Goal: Task Accomplishment & Management: Complete application form

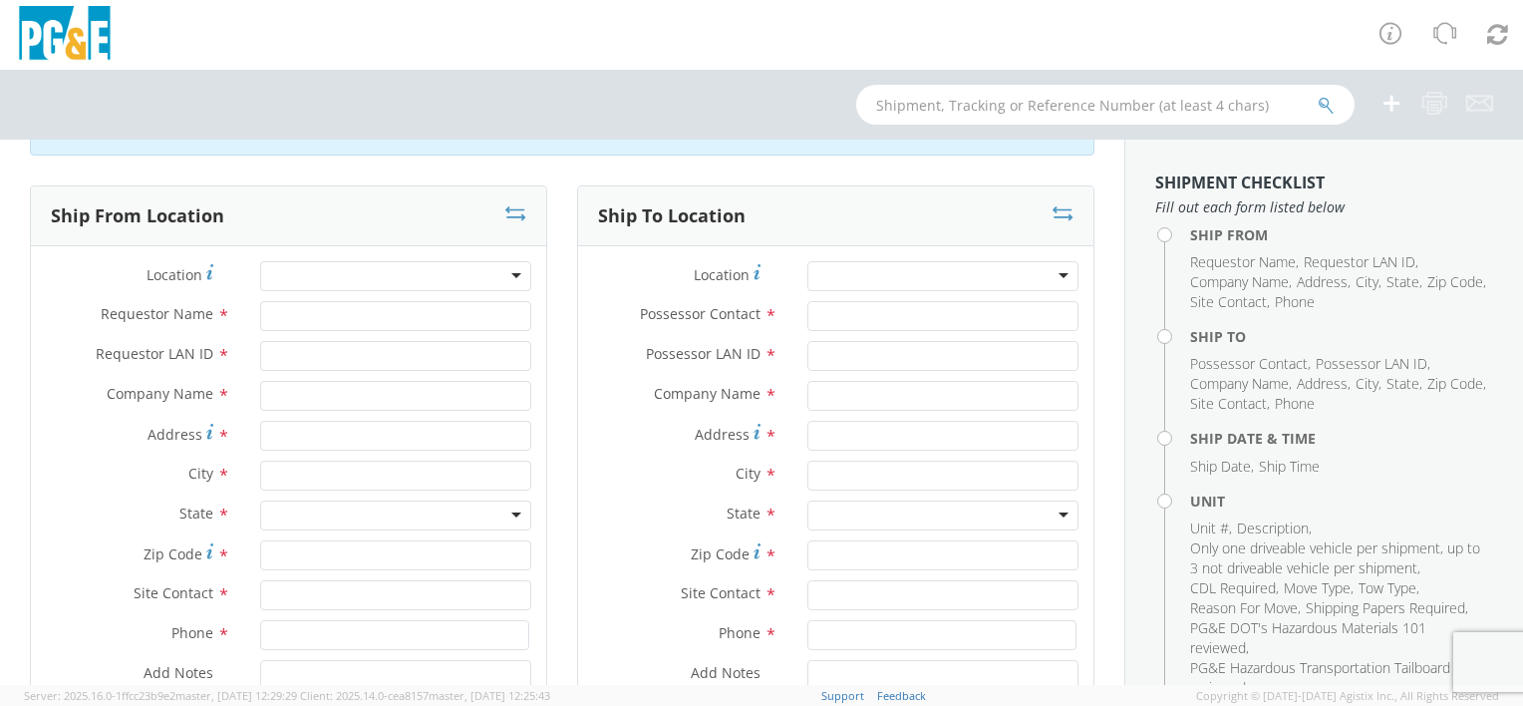
scroll to position [100, 0]
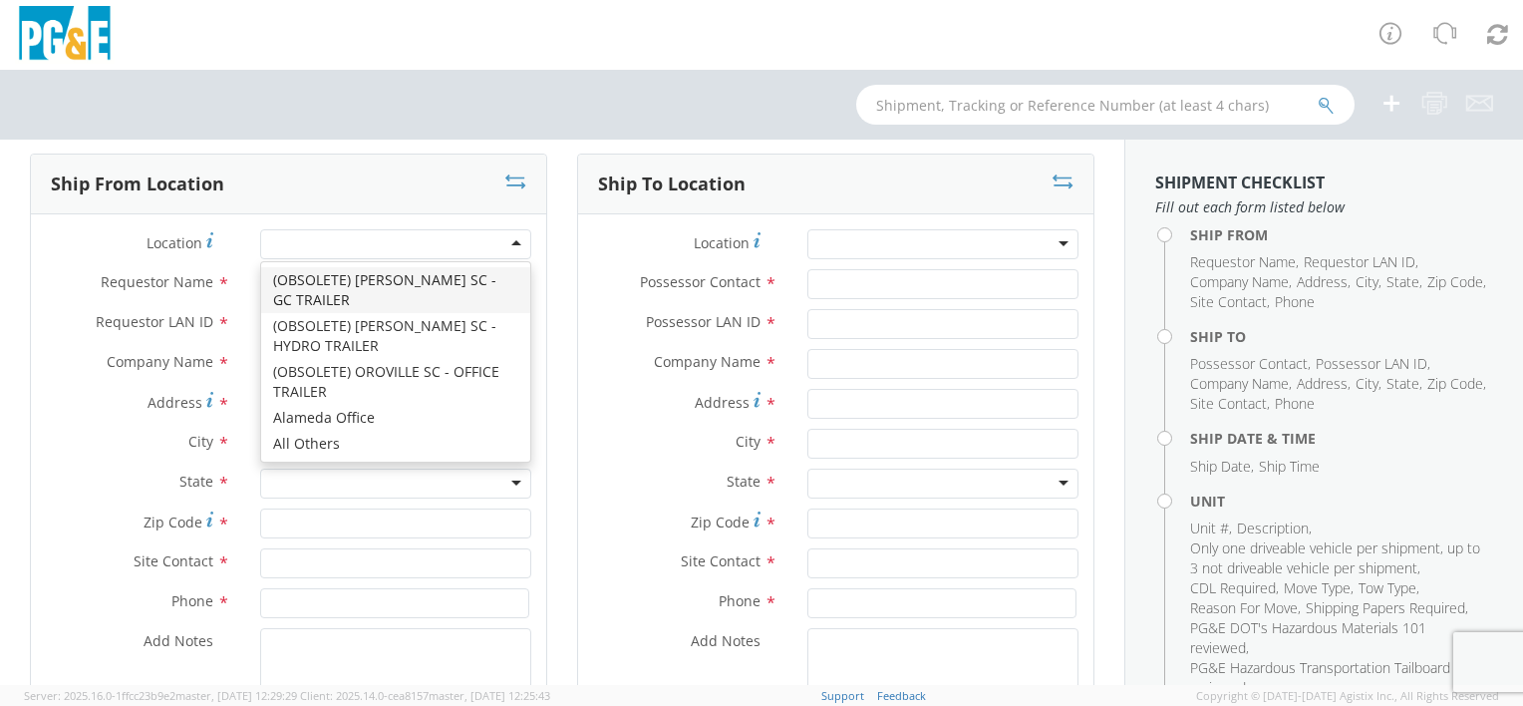
click at [347, 243] on div at bounding box center [395, 244] width 271 height 30
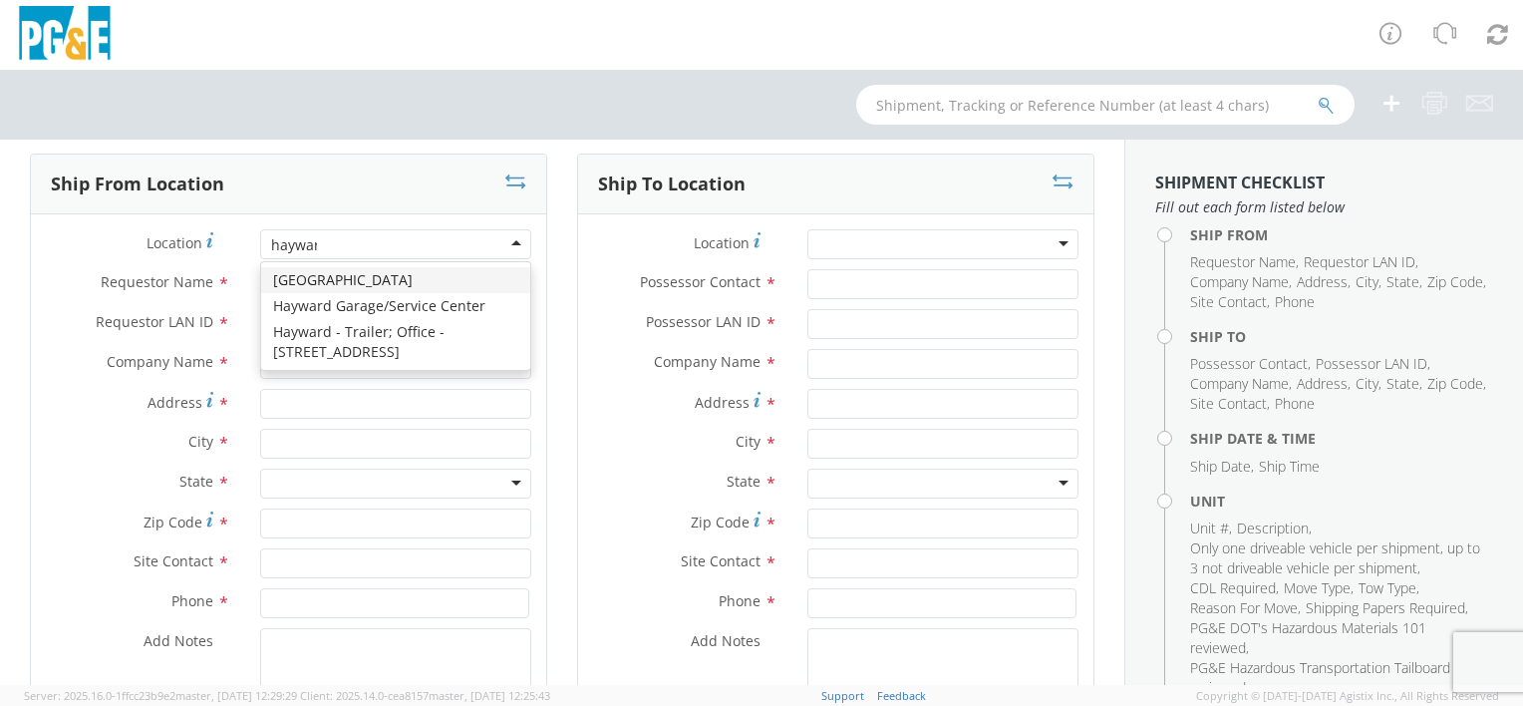
type input "[PERSON_NAME]"
type input "PG&E"
type input "24300 Clawiter Rd"
type input "Hayward"
type input "94545"
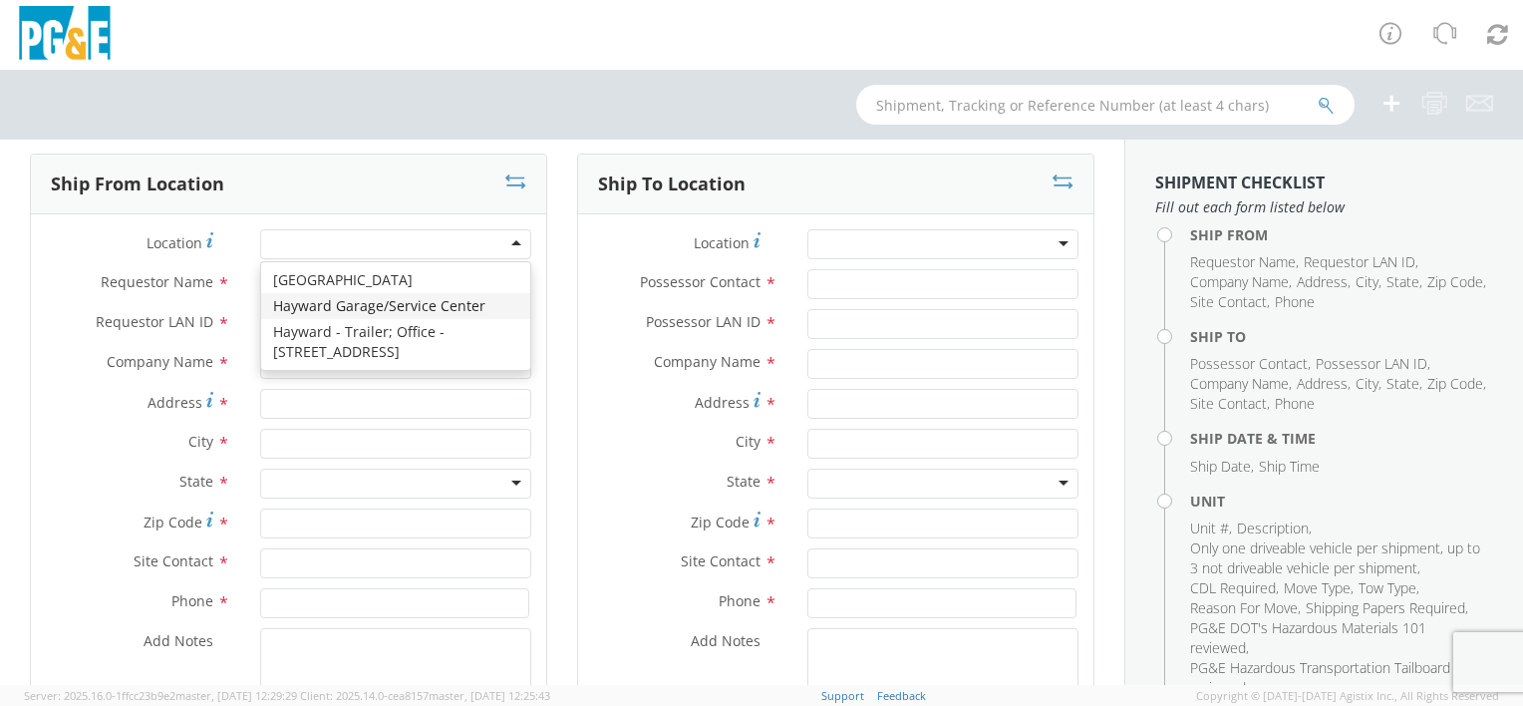
type input "[PHONE_NUMBER]"
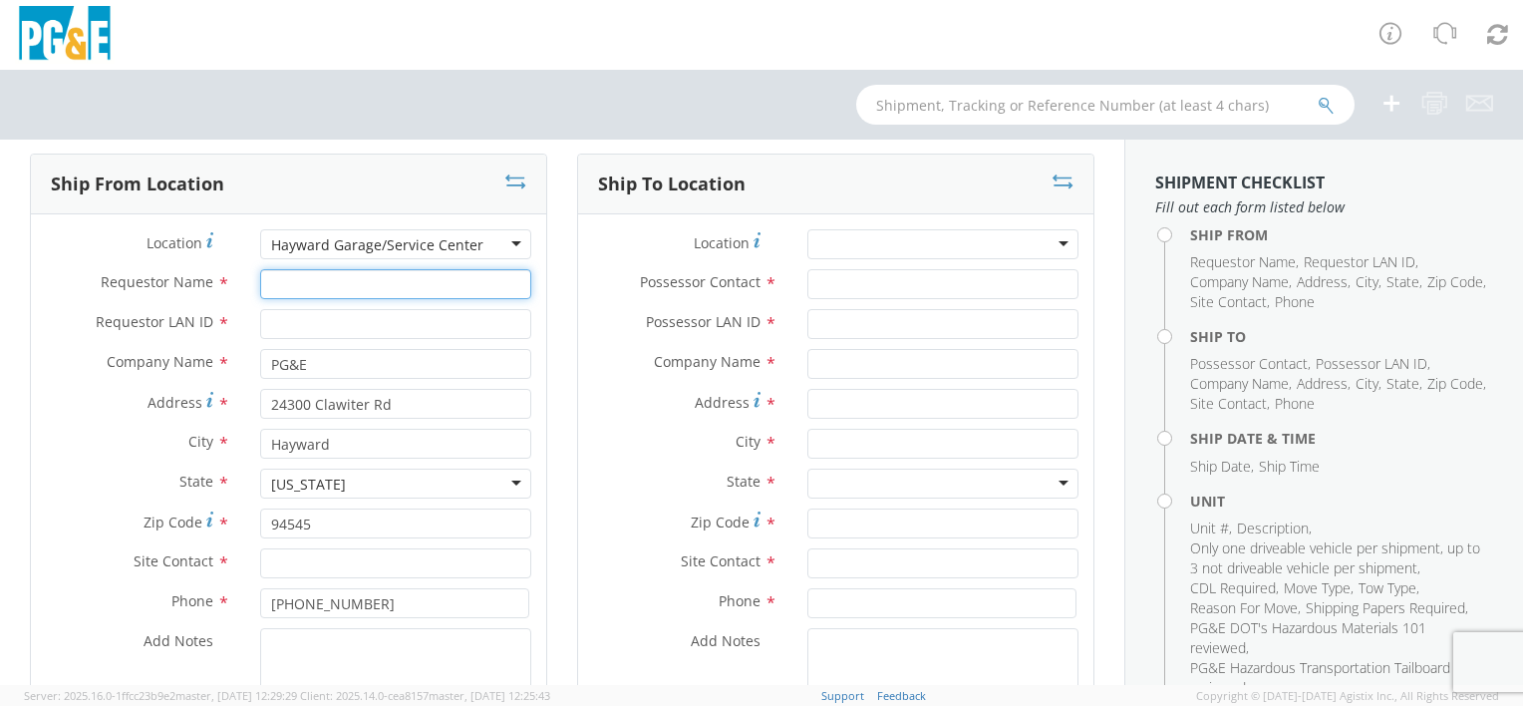
click at [369, 280] on input "Requestor Name *" at bounding box center [395, 284] width 271 height 30
type input "[PERSON_NAME]"
click at [451, 316] on input "Requestor LAN ID *" at bounding box center [395, 324] width 271 height 30
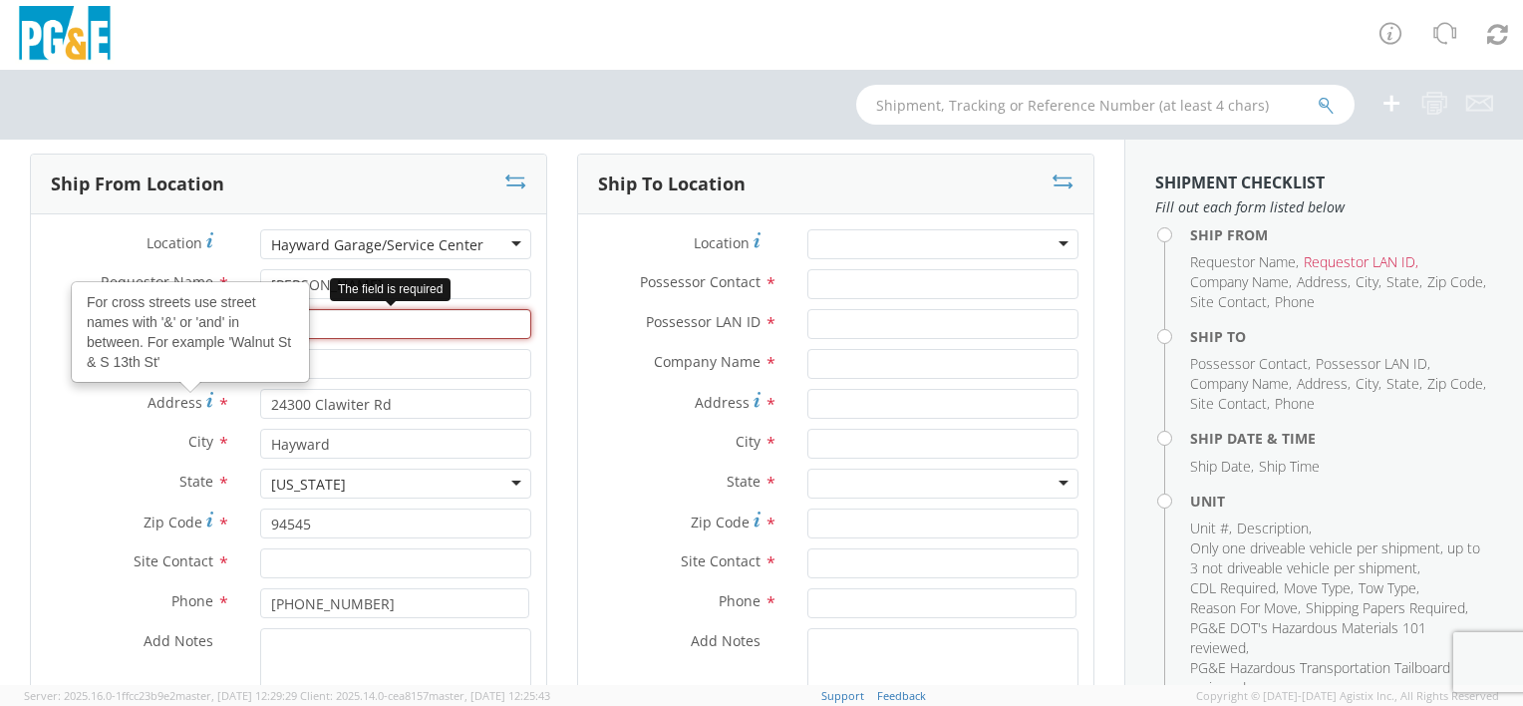
click at [370, 315] on input "Requestor LAN ID *" at bounding box center [395, 324] width 271 height 30
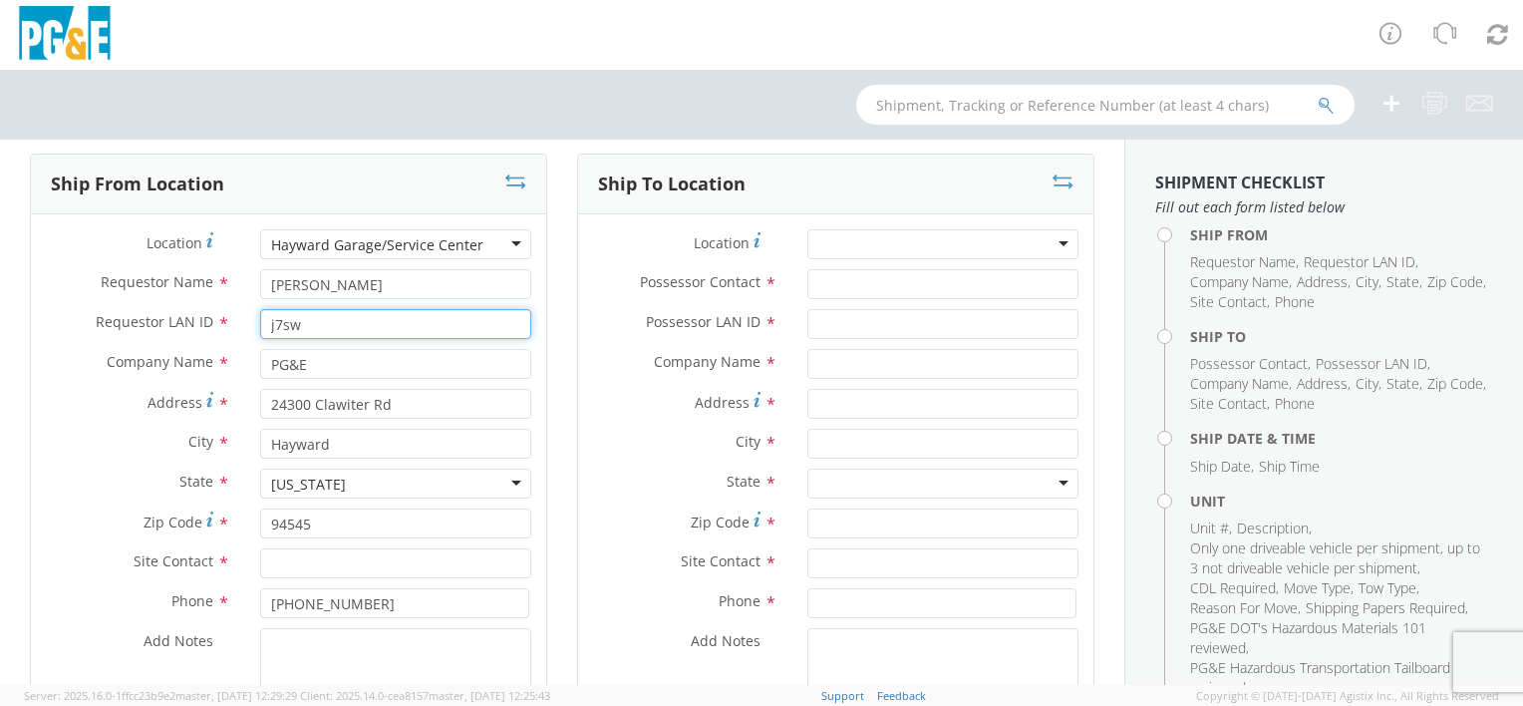
type input "j7sw"
click at [544, 351] on div "Ship From Location Location * Hayward Garage/Service Center [GEOGRAPHIC_DATA]/S…" at bounding box center [288, 484] width 547 height 661
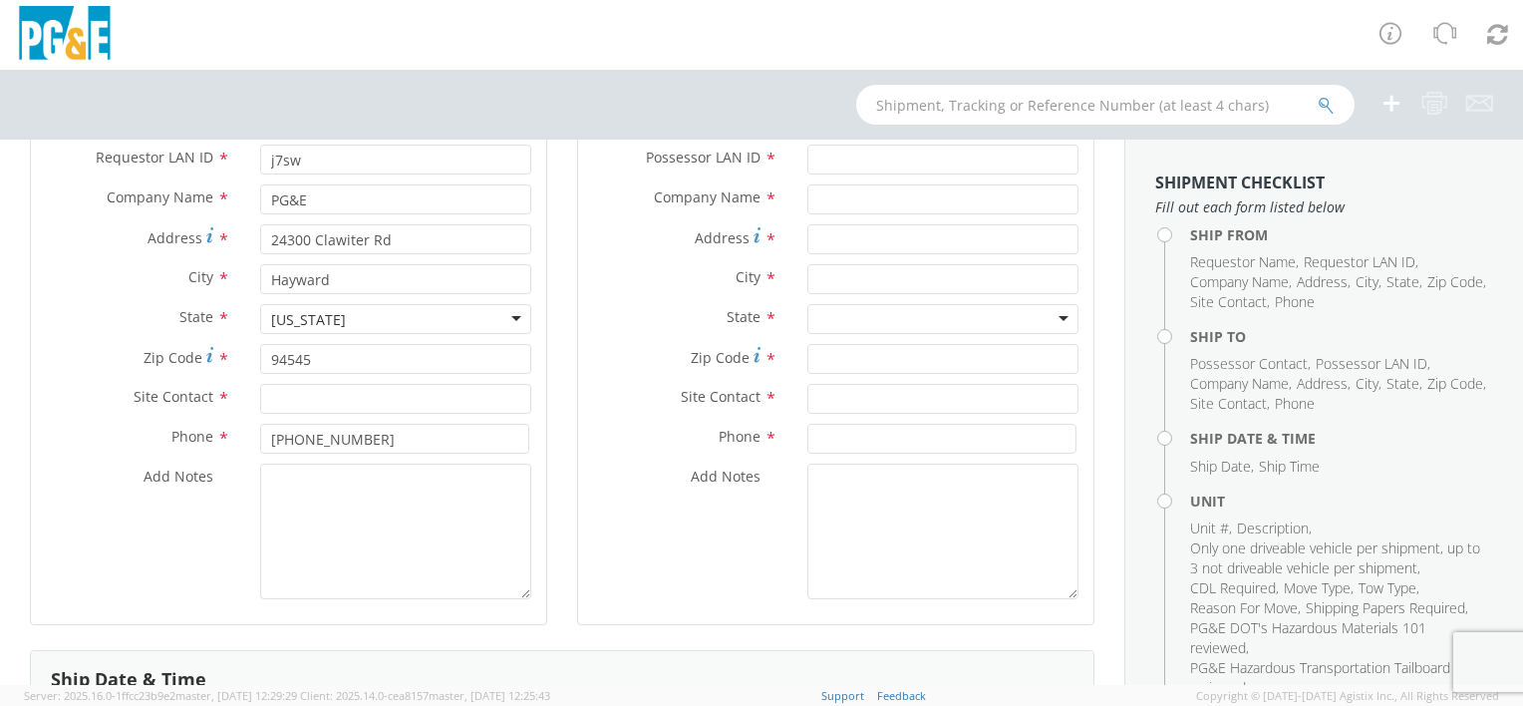
scroll to position [299, 0]
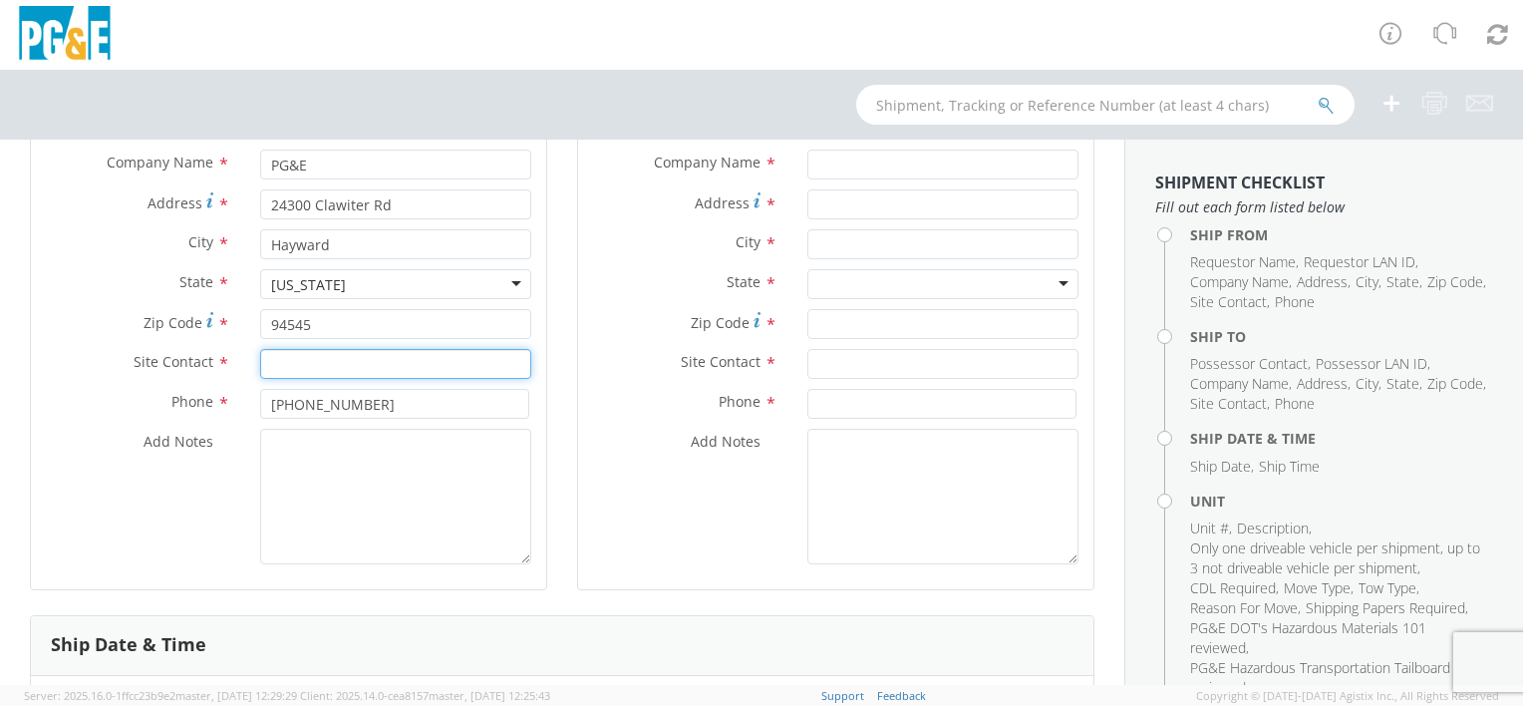
click at [365, 359] on input "text" at bounding box center [395, 364] width 271 height 30
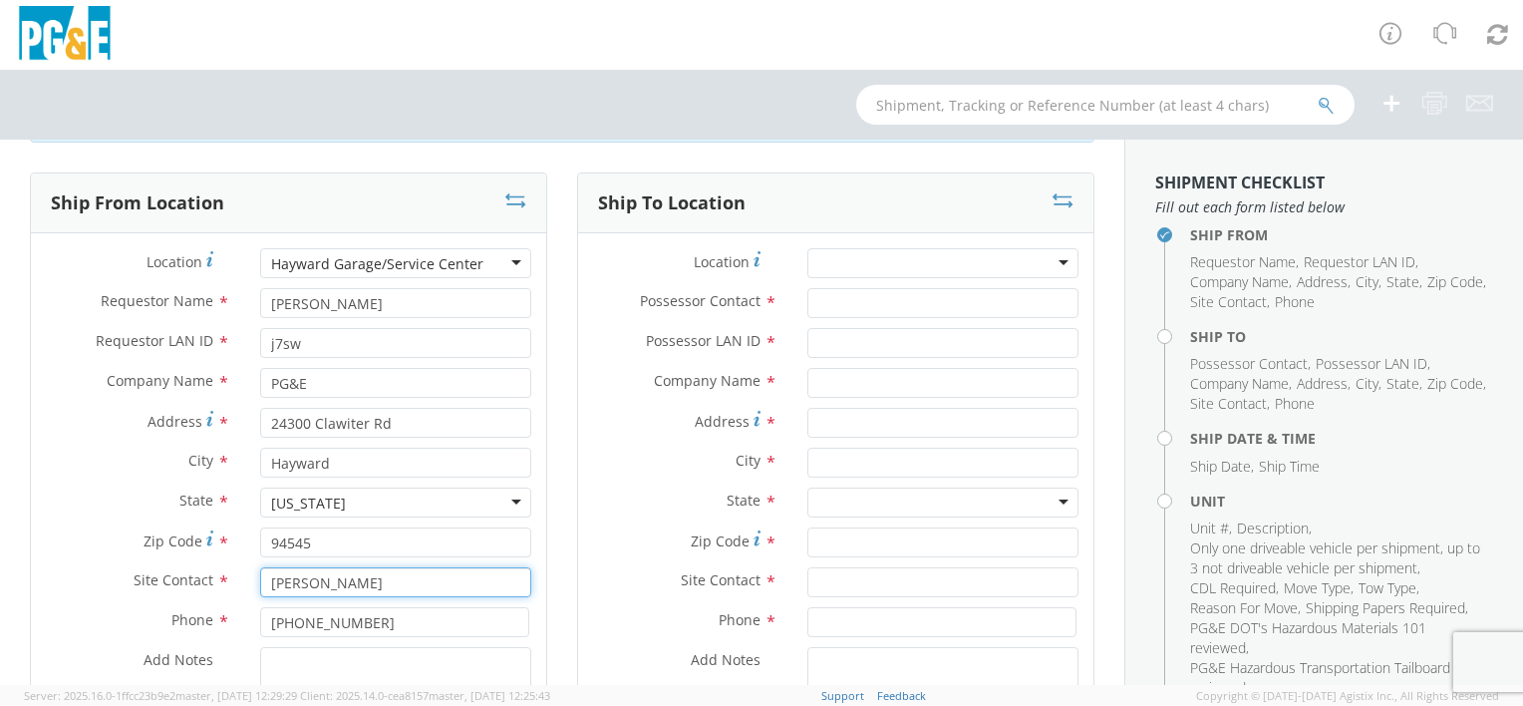
scroll to position [0, 0]
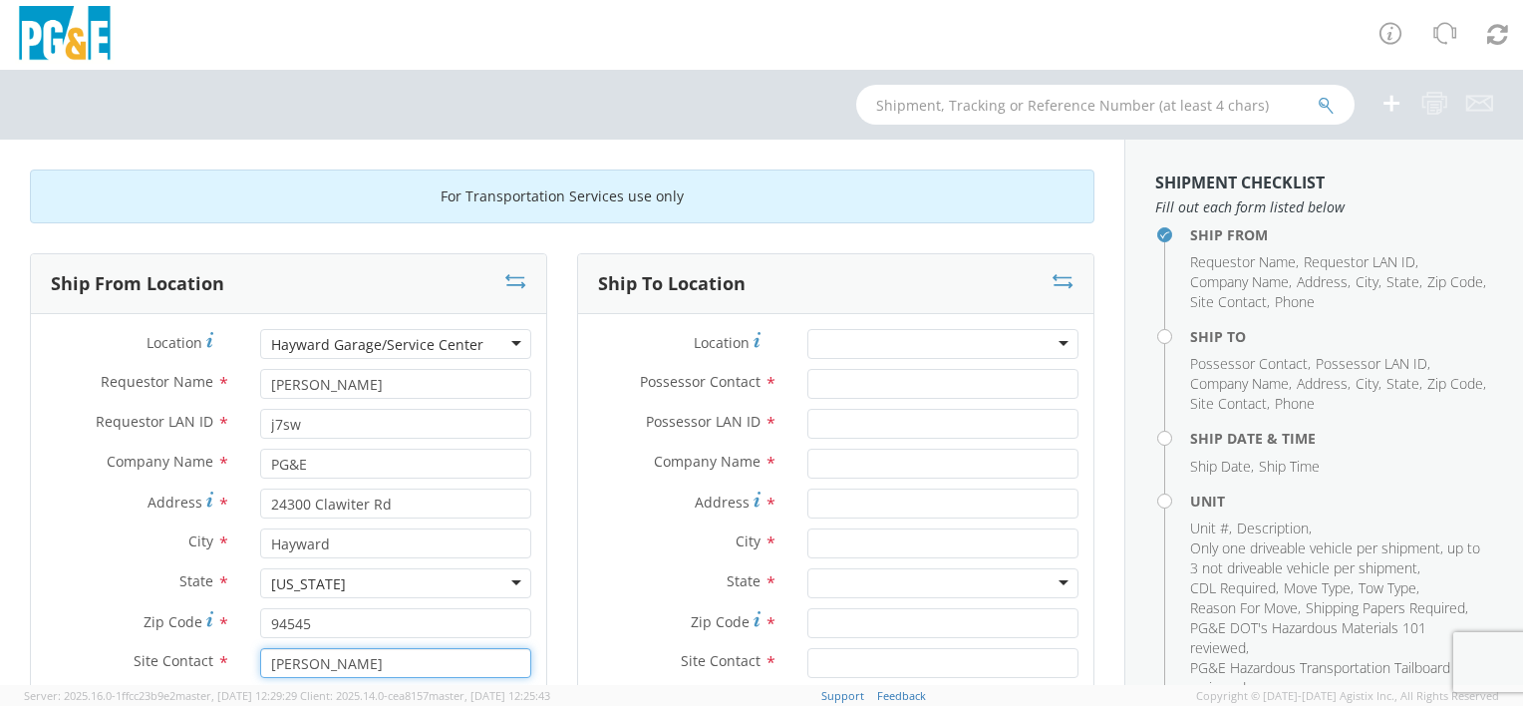
type input "[PERSON_NAME]"
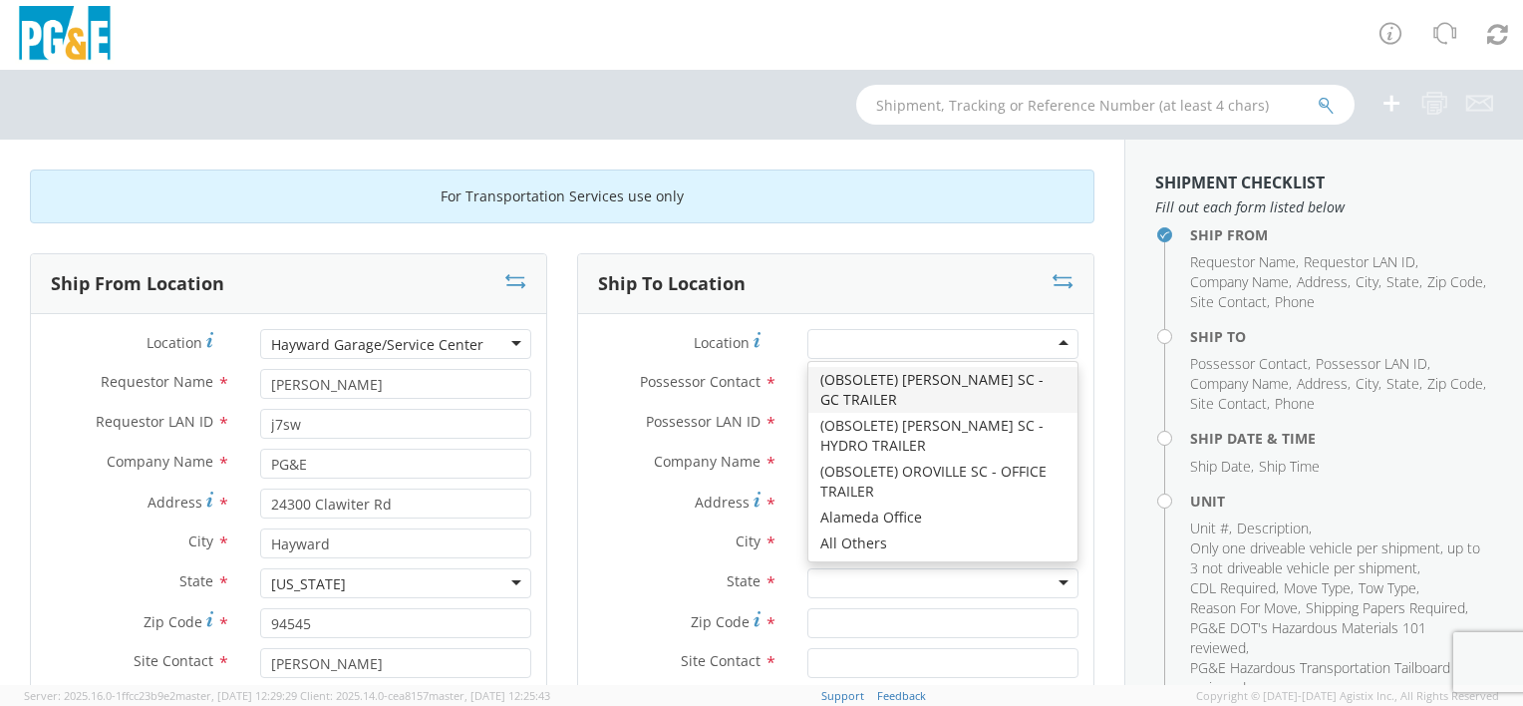
click at [899, 334] on div at bounding box center [943, 344] width 271 height 30
type input "santa [PERSON_NAME]"
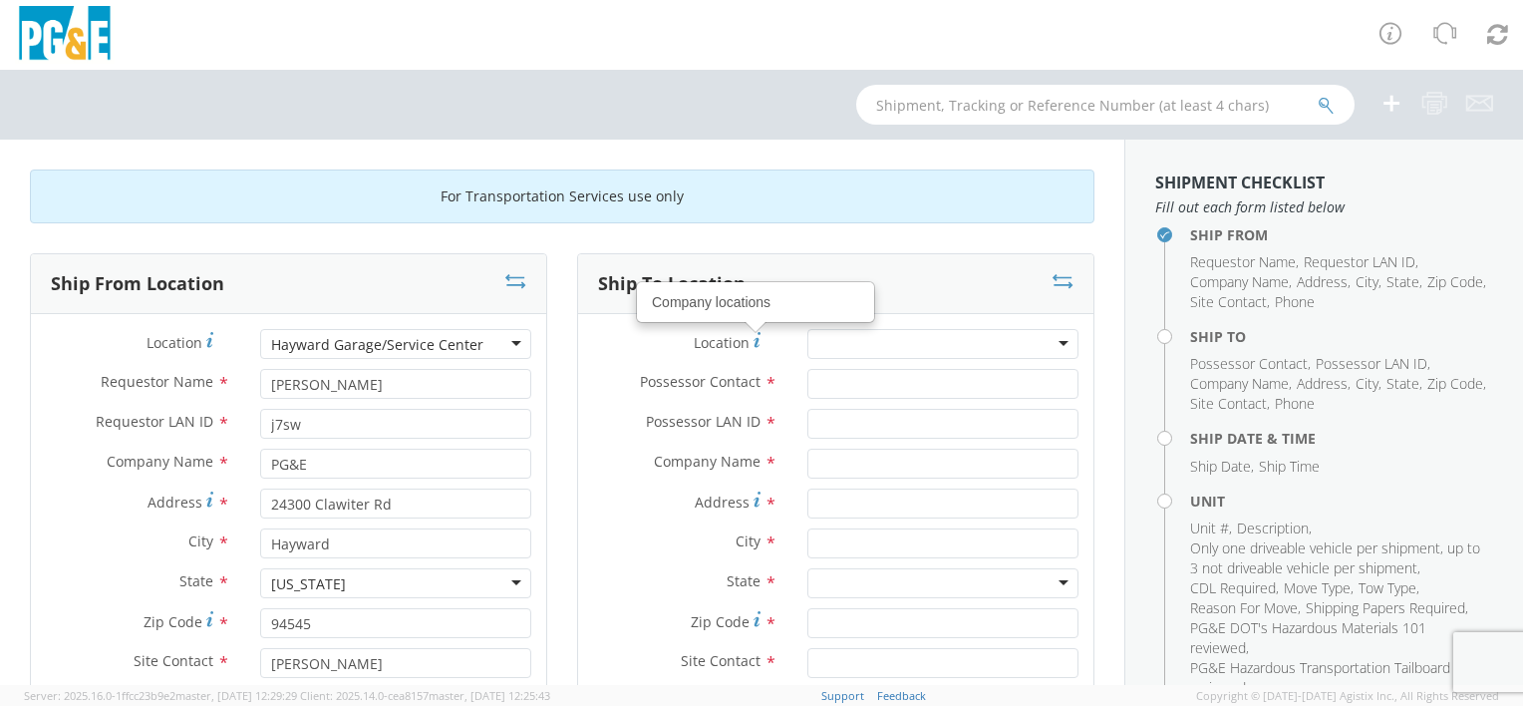
click at [881, 338] on div at bounding box center [943, 344] width 271 height 30
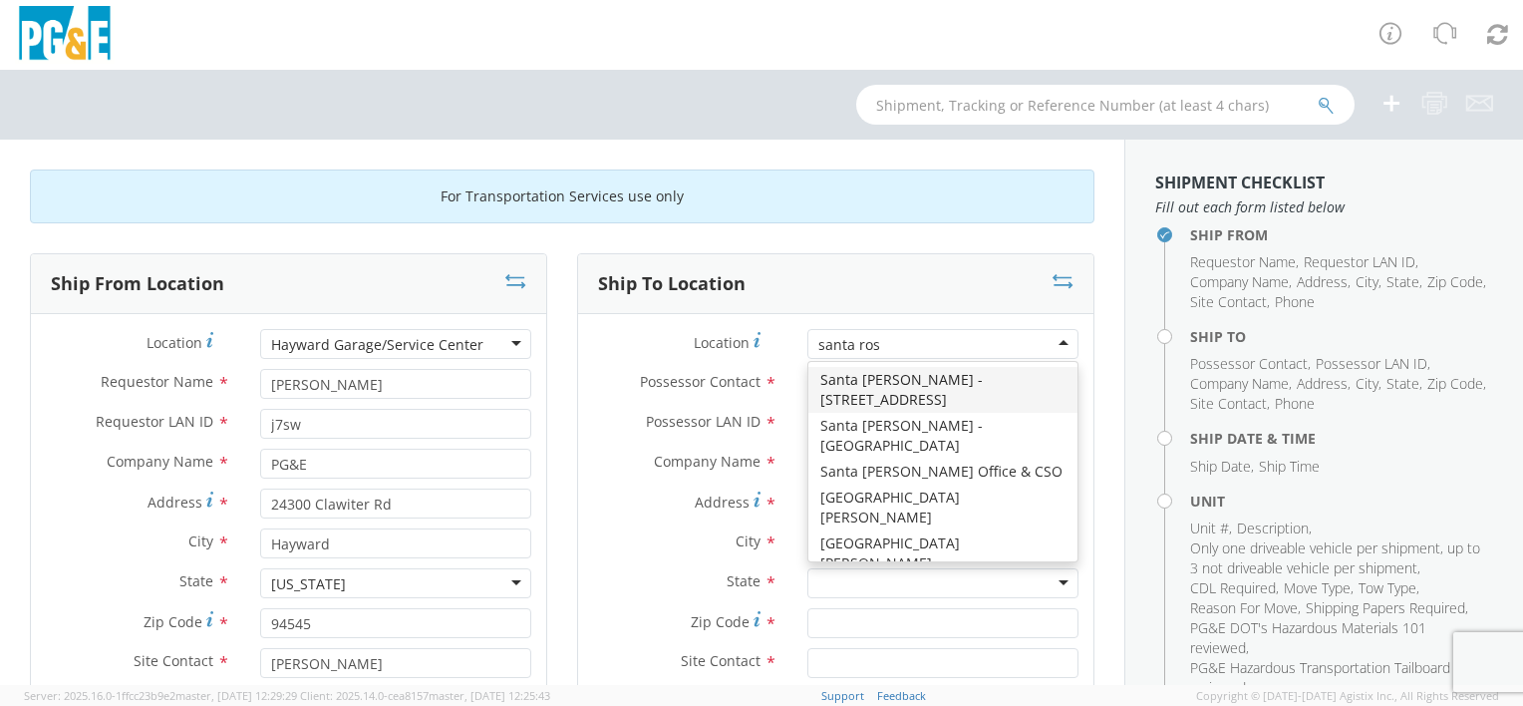
type input "santa [PERSON_NAME]"
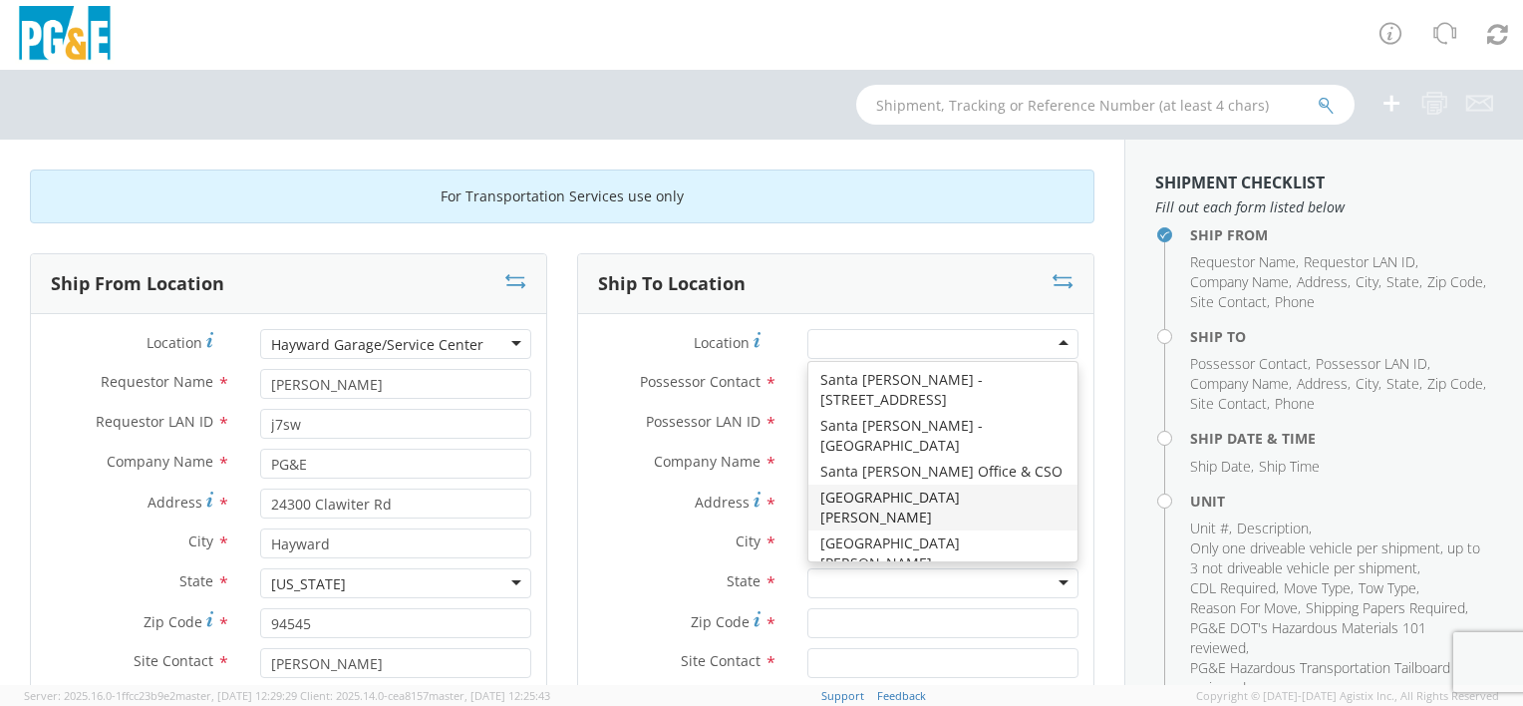
type input "PG&E"
type input "[STREET_ADDRESS]"
type input "SANTA [PERSON_NAME]"
type input "95401"
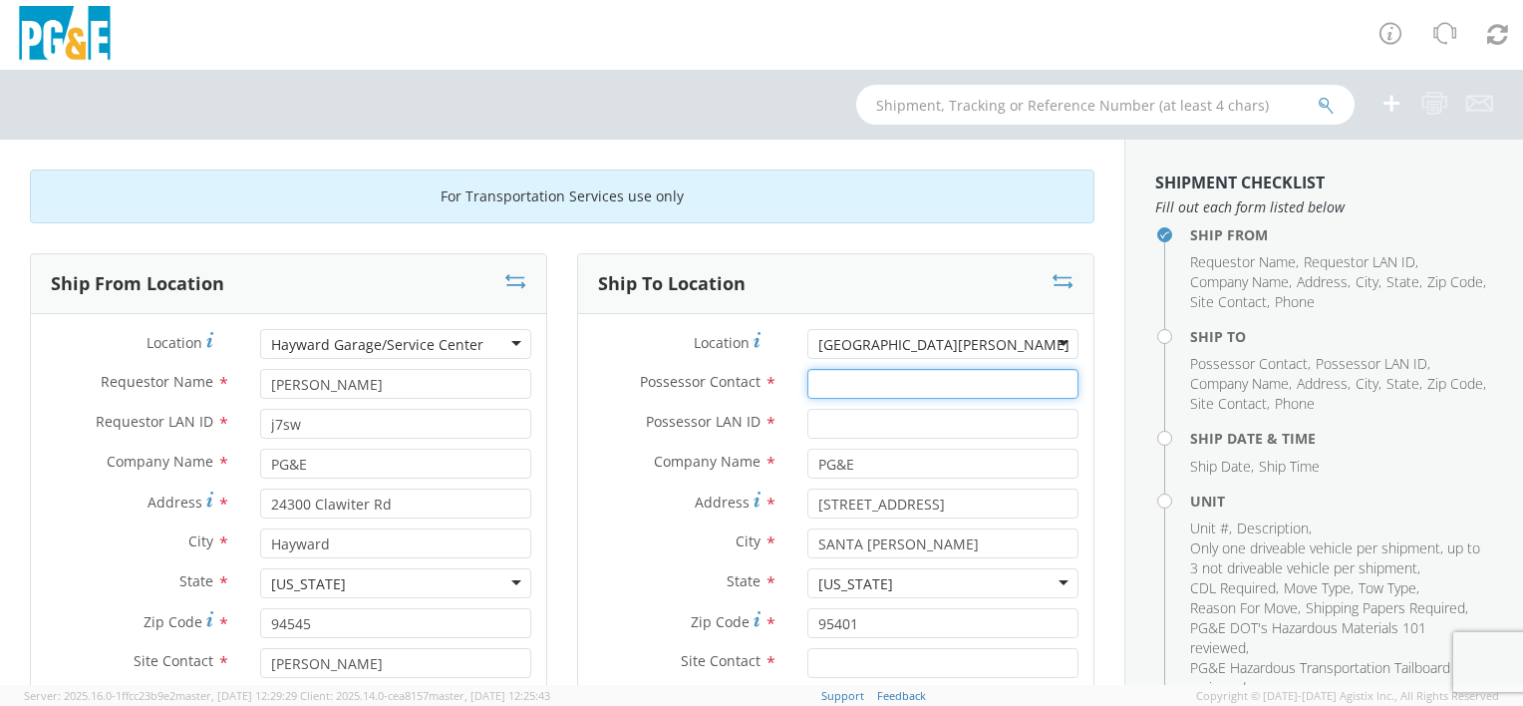
click at [877, 378] on input "Possessor Contact *" at bounding box center [943, 384] width 271 height 30
type input "[PERSON_NAME]"
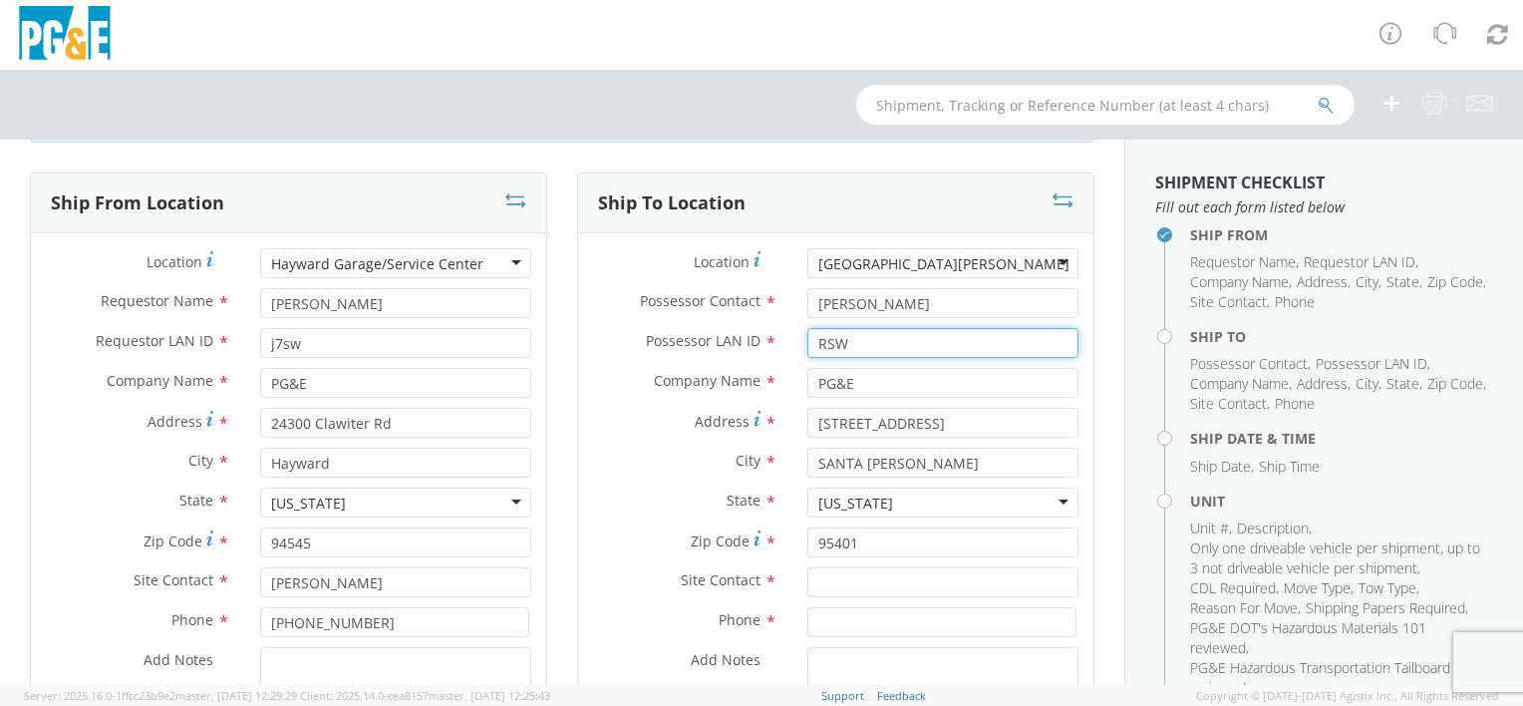
scroll to position [199, 0]
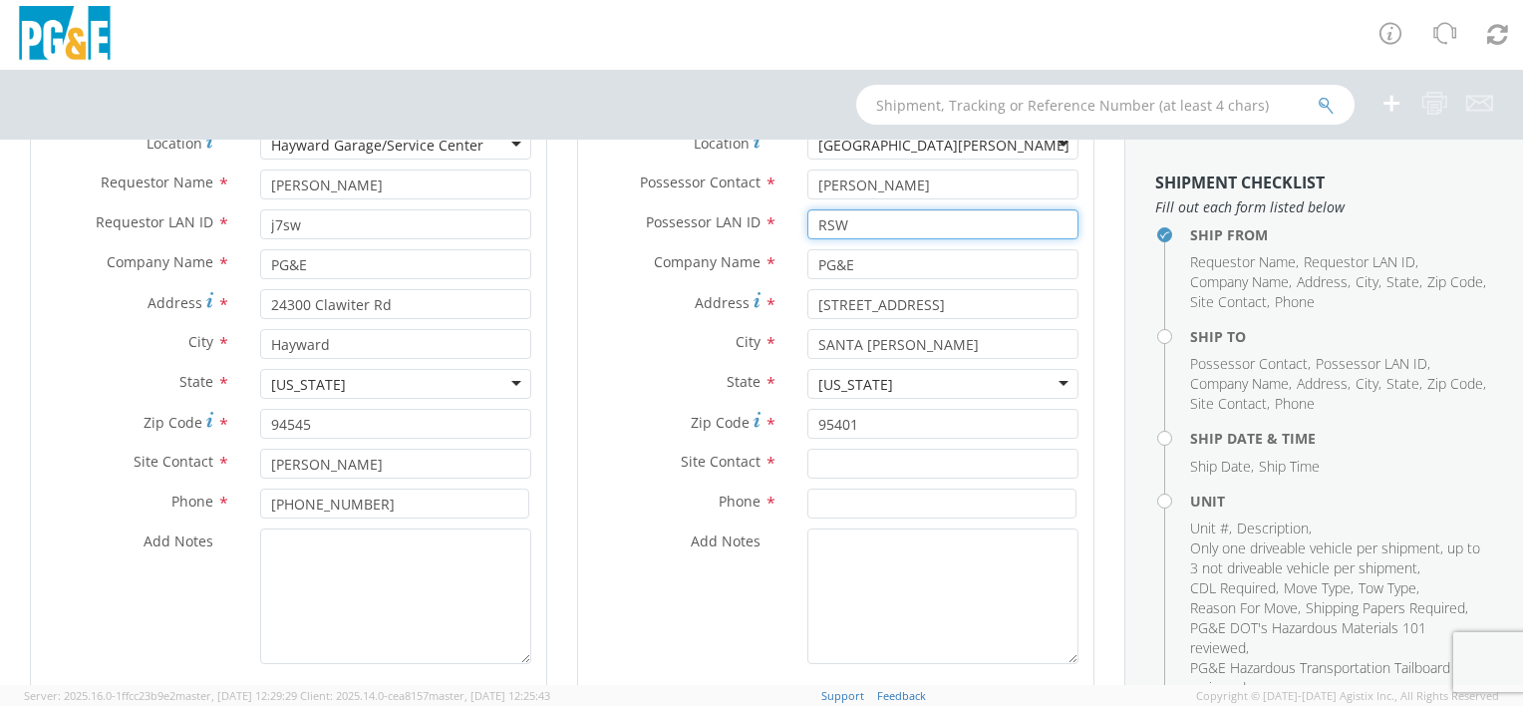
type input "RSW"
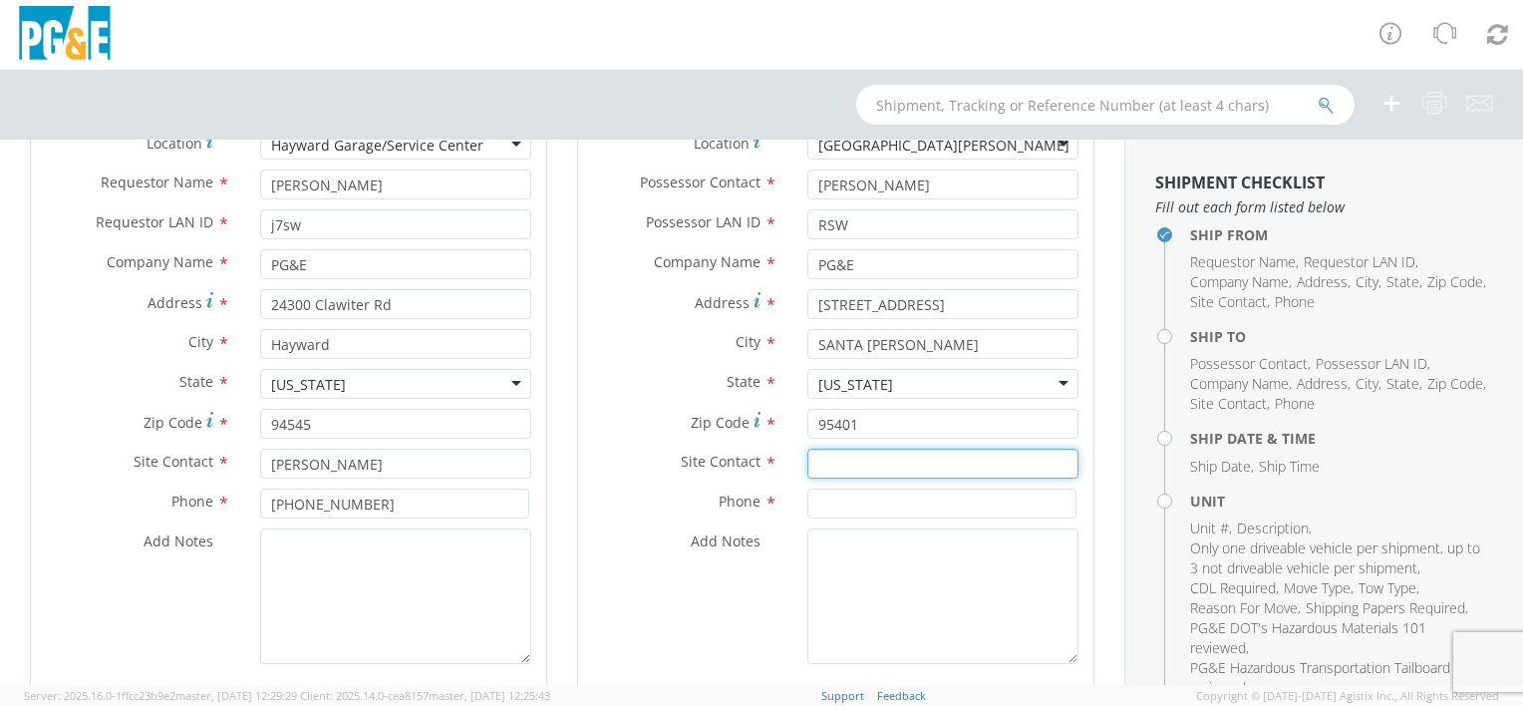
click at [898, 467] on input "text" at bounding box center [943, 464] width 271 height 30
type input "[PERSON_NAME]"
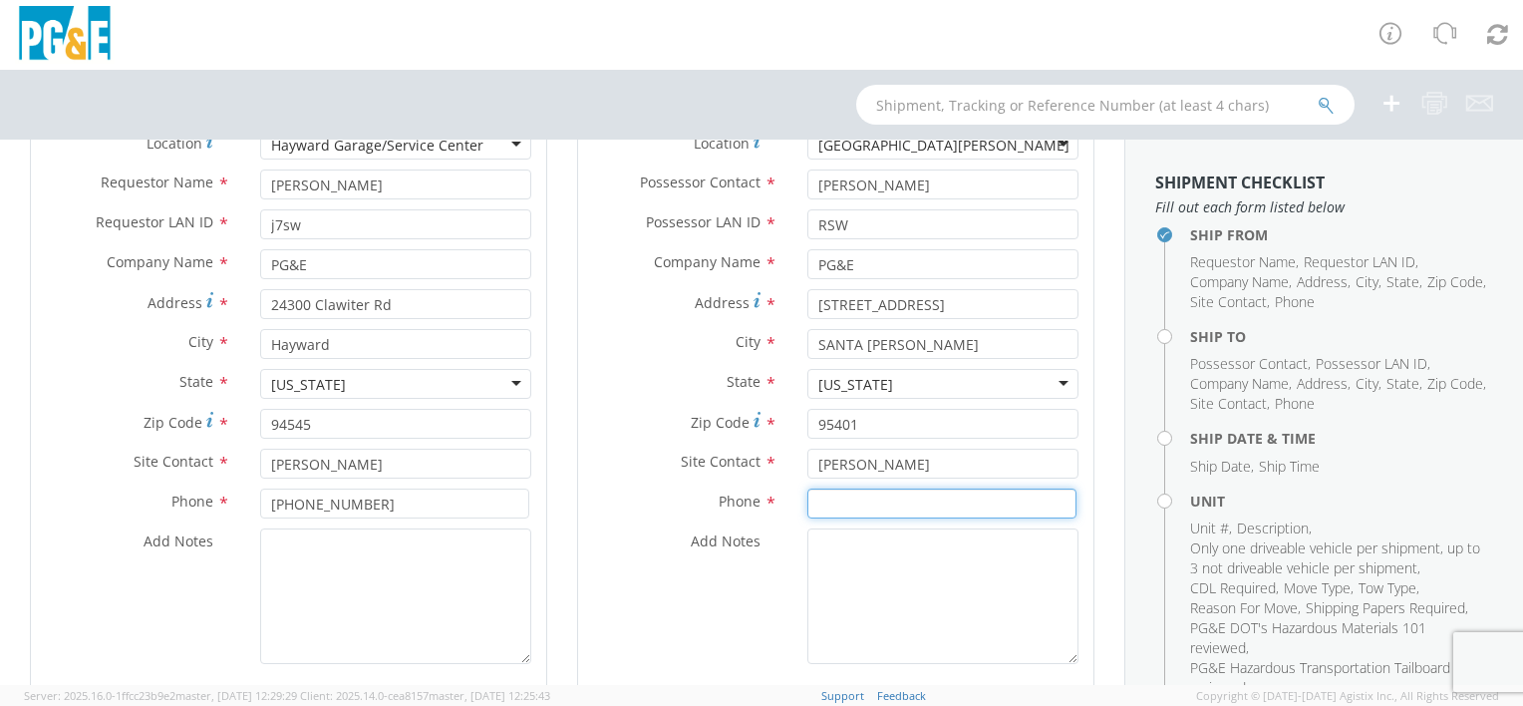
click at [930, 506] on input at bounding box center [942, 504] width 269 height 30
click at [1004, 517] on div "Phone *" at bounding box center [835, 509] width 515 height 40
click at [1002, 511] on input at bounding box center [942, 504] width 269 height 30
click at [845, 502] on input "707-26-5848" at bounding box center [942, 504] width 269 height 30
type input "[PHONE_NUMBER]"
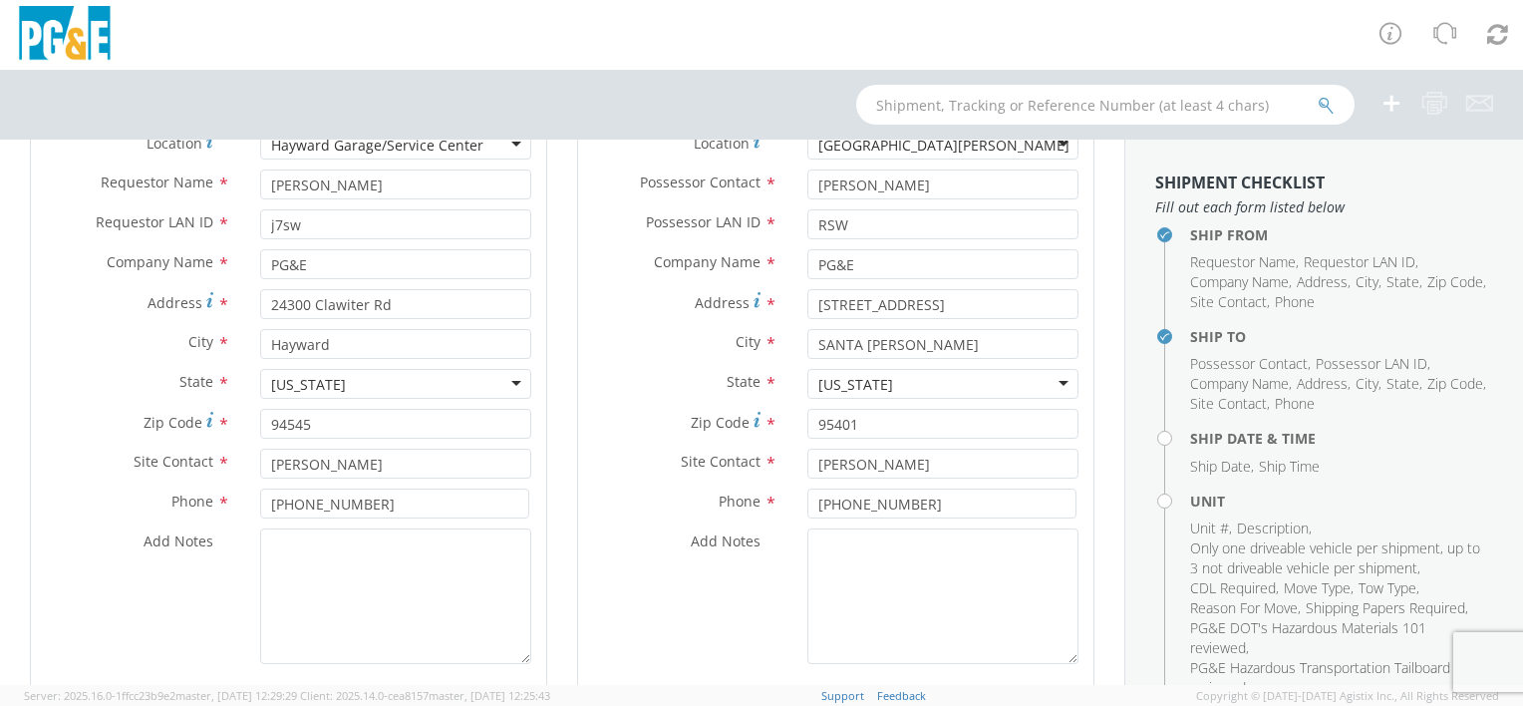
click at [618, 549] on label "Add Notes *" at bounding box center [685, 541] width 214 height 26
click at [808, 549] on textarea "Add Notes *" at bounding box center [943, 596] width 271 height 136
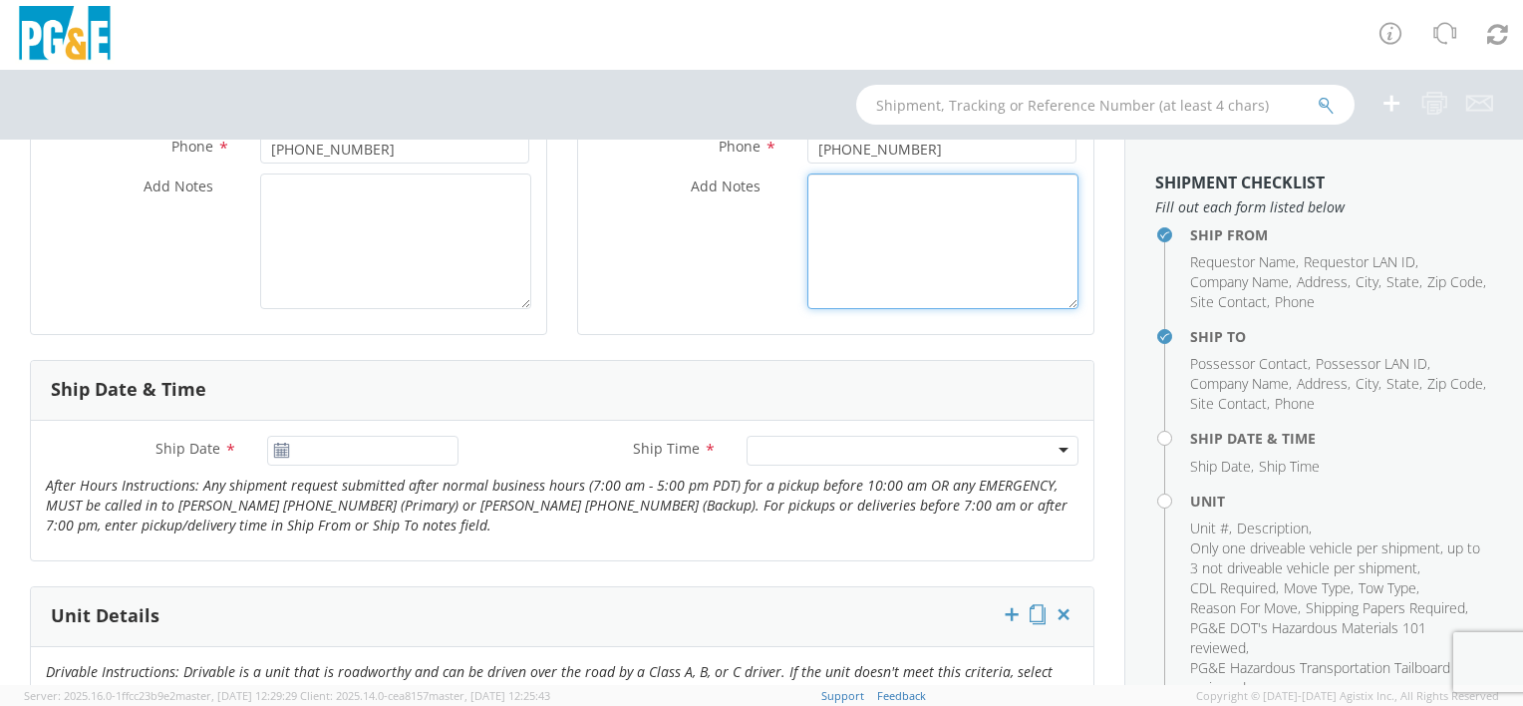
scroll to position [598, 0]
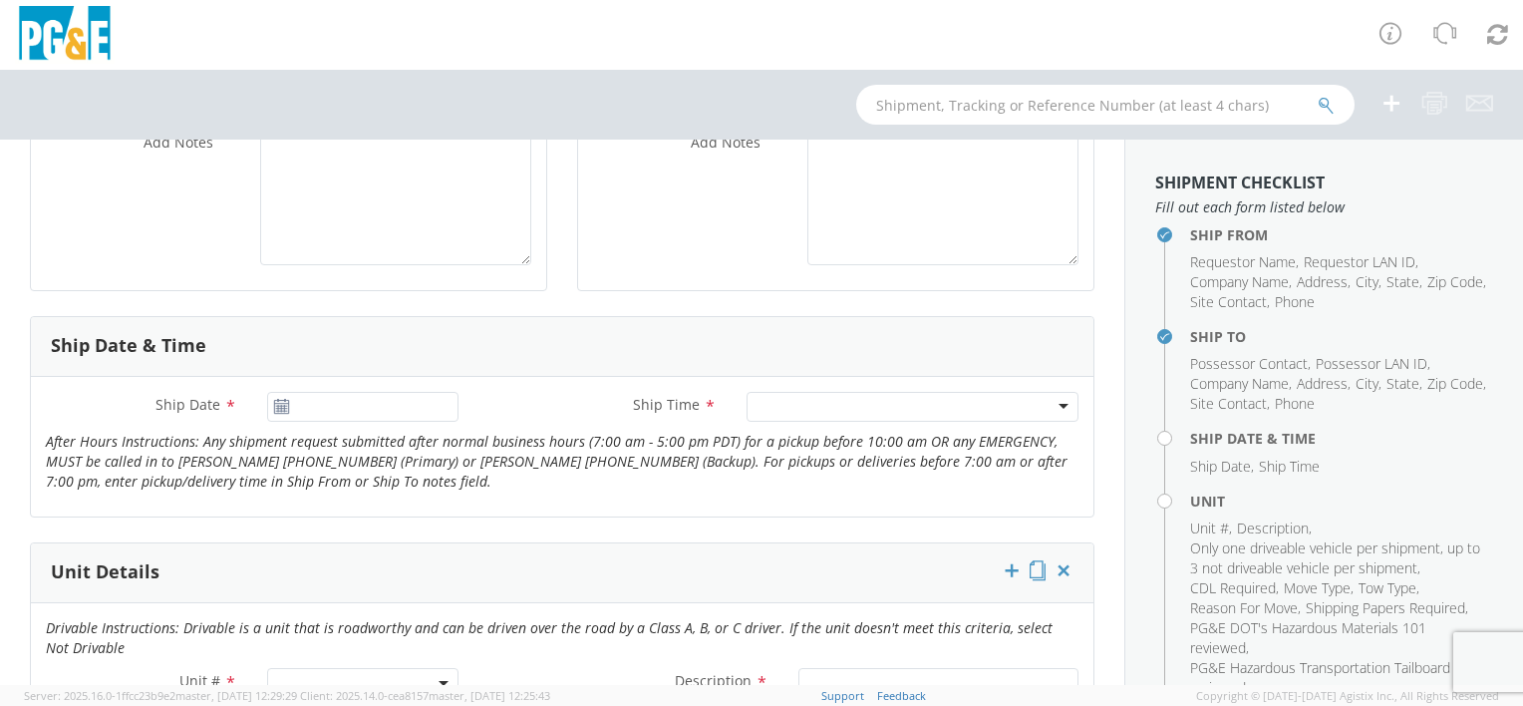
click at [279, 399] on icon at bounding box center [281, 407] width 17 height 16
click at [274, 407] on use at bounding box center [281, 406] width 14 height 14
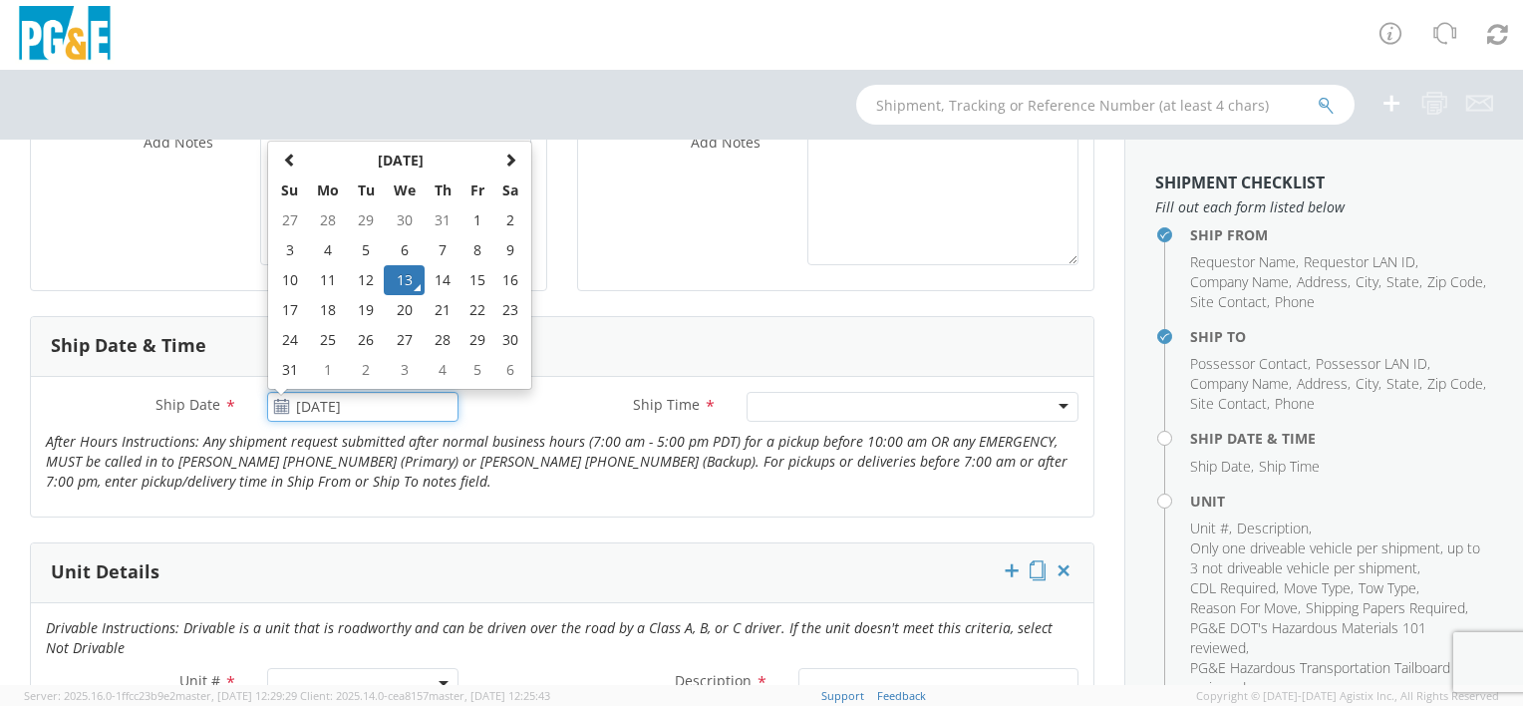
click at [351, 401] on input "[DATE]" at bounding box center [362, 407] width 191 height 30
click at [446, 279] on td "14" at bounding box center [442, 280] width 35 height 30
type input "[DATE]"
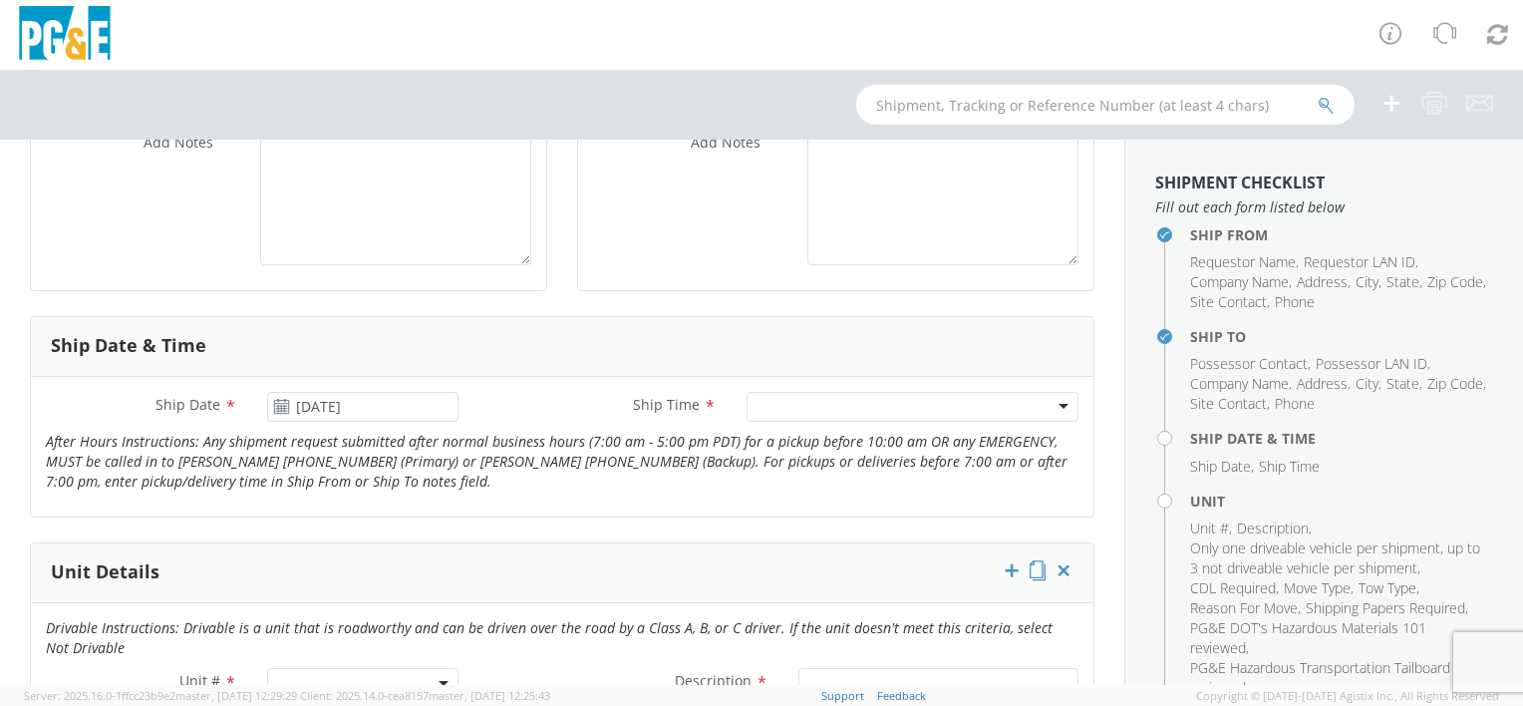
click at [1049, 401] on div at bounding box center [913, 407] width 332 height 30
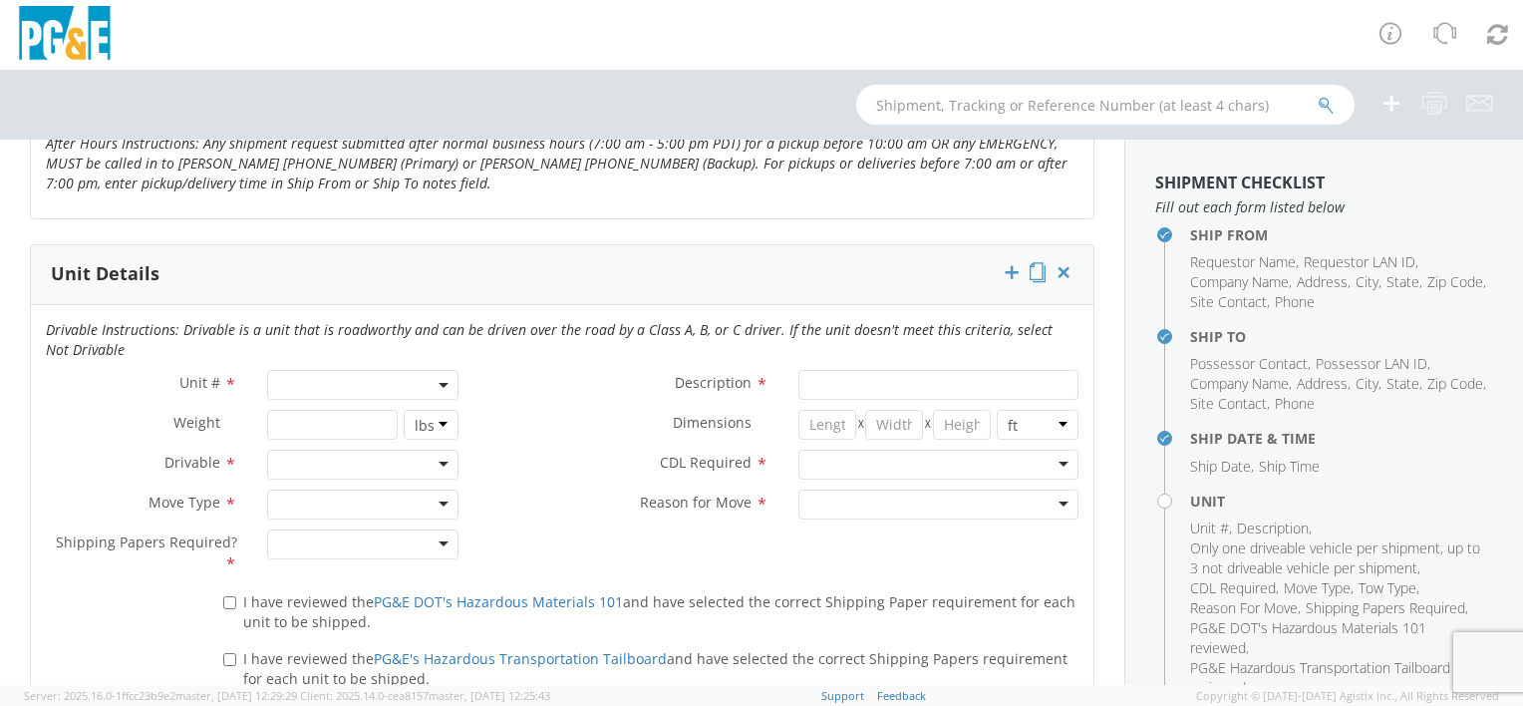
scroll to position [897, 0]
click at [351, 381] on span at bounding box center [362, 384] width 191 height 30
click at [359, 410] on input "search" at bounding box center [361, 417] width 178 height 30
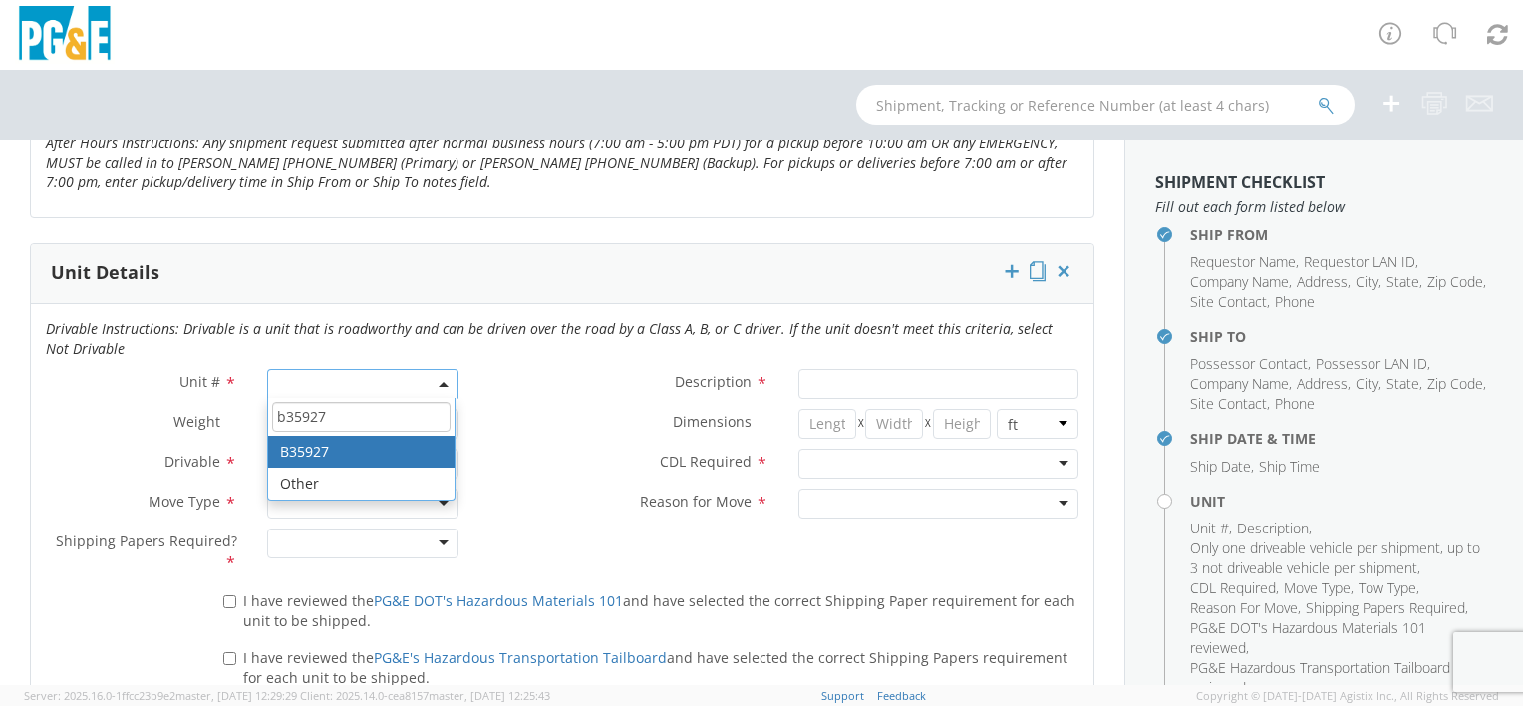
type input "b35927"
type input "TRUCK; GAS M&C MECHANIC >19500 4X2"
type input "18000"
select select "B35927"
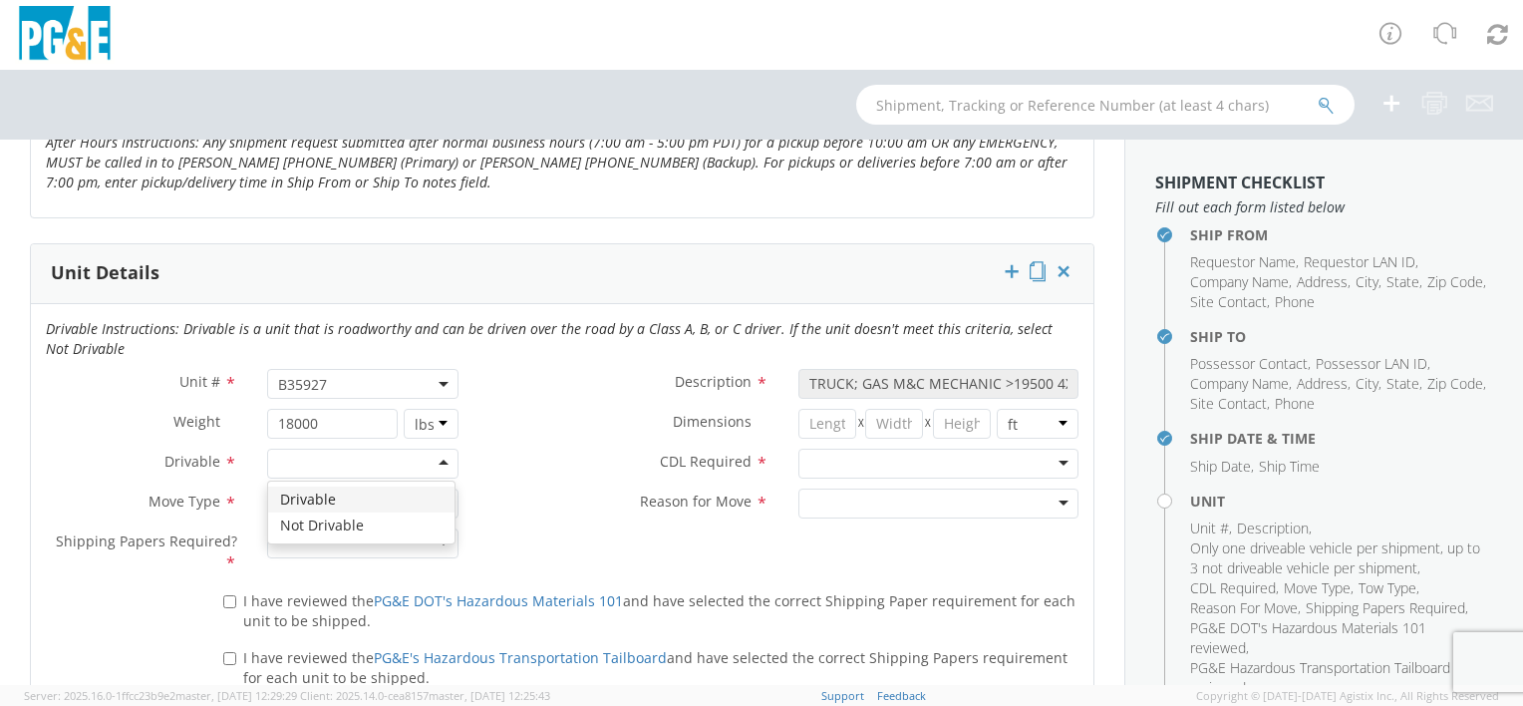
click at [378, 452] on div at bounding box center [362, 464] width 191 height 30
click at [361, 503] on div at bounding box center [362, 504] width 191 height 30
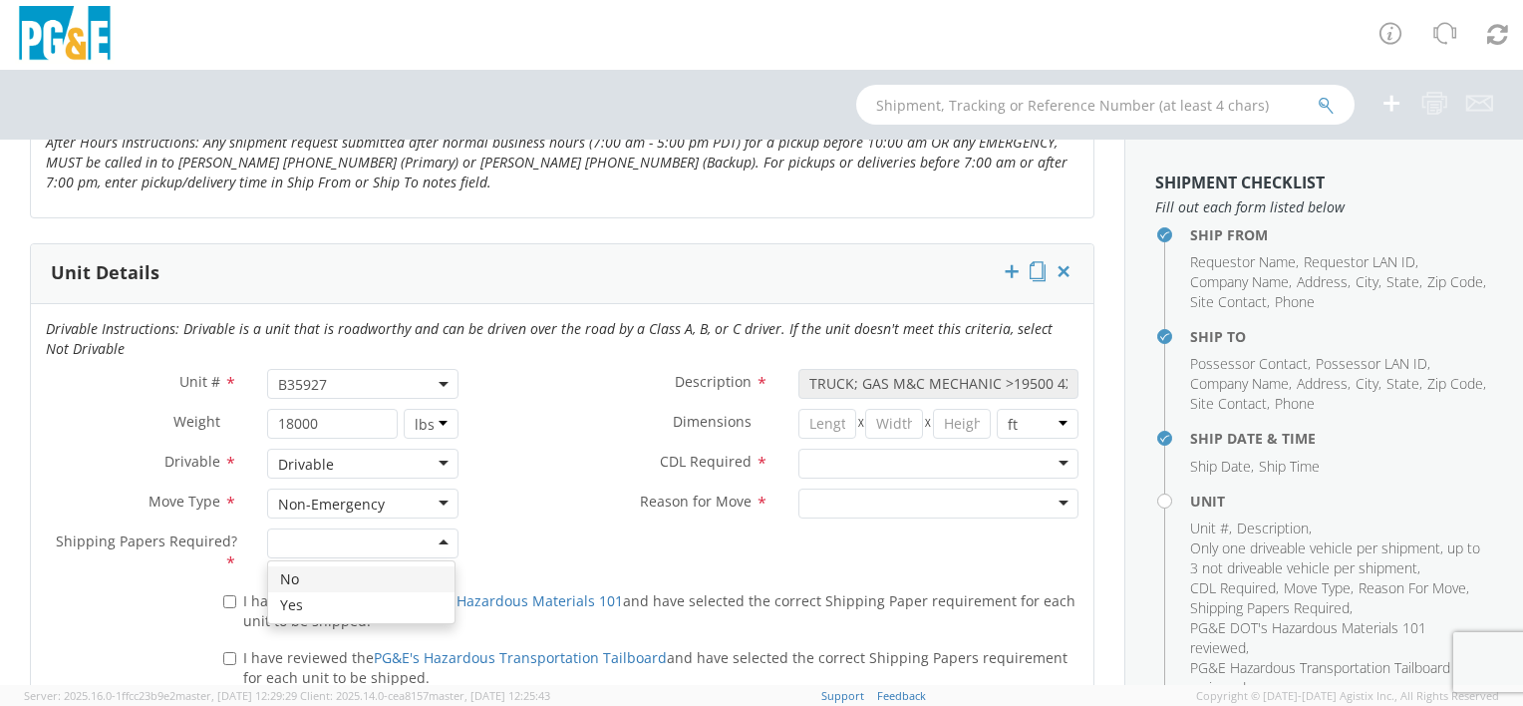
click at [392, 543] on div at bounding box center [362, 543] width 191 height 30
click at [223, 595] on input "I have reviewed the PG&E DOT's Hazardous Materials 101 and have selected the co…" at bounding box center [229, 601] width 13 height 13
checkbox input "true"
click at [232, 656] on input "I have reviewed the PG&E's Hazardous Transportation Tailboard and have selected…" at bounding box center [229, 658] width 13 height 13
checkbox input "true"
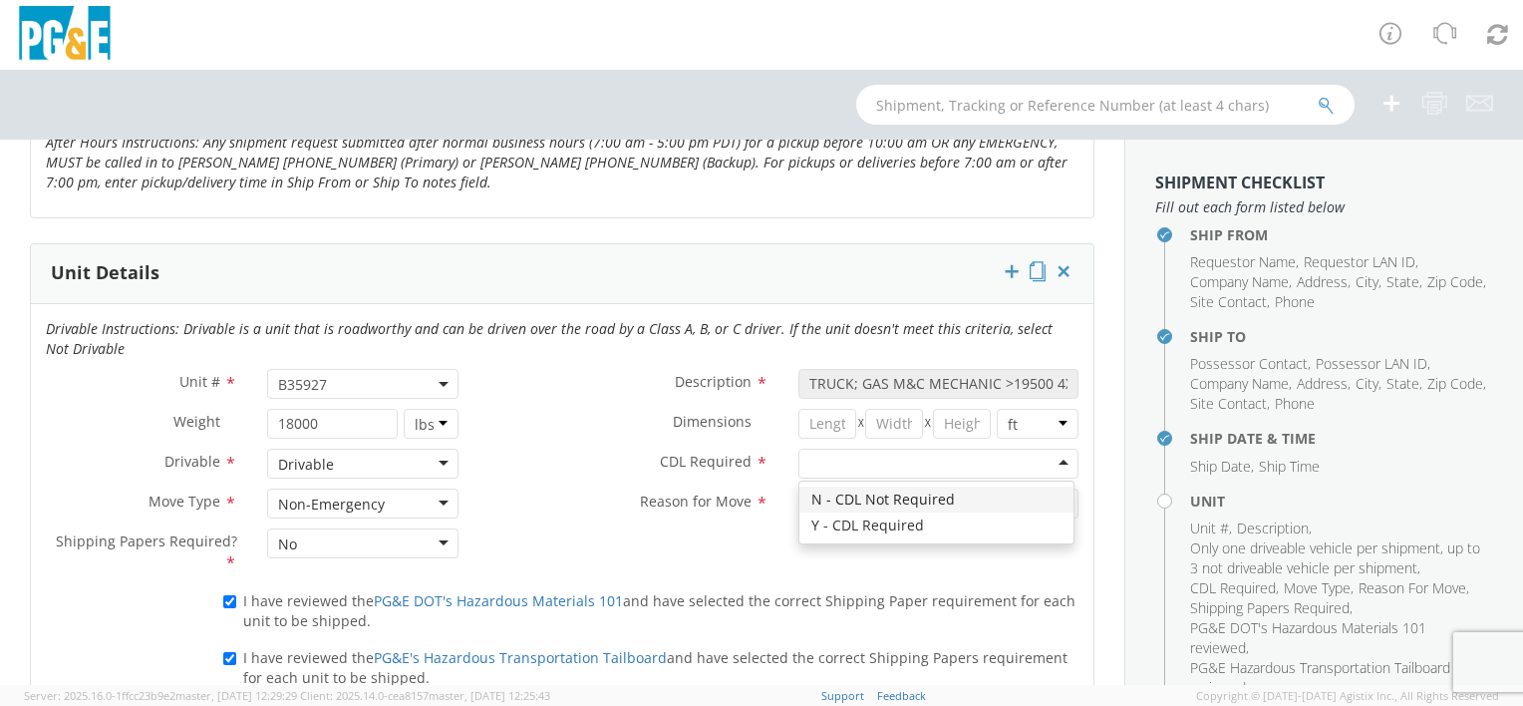
click at [899, 455] on div at bounding box center [939, 464] width 280 height 30
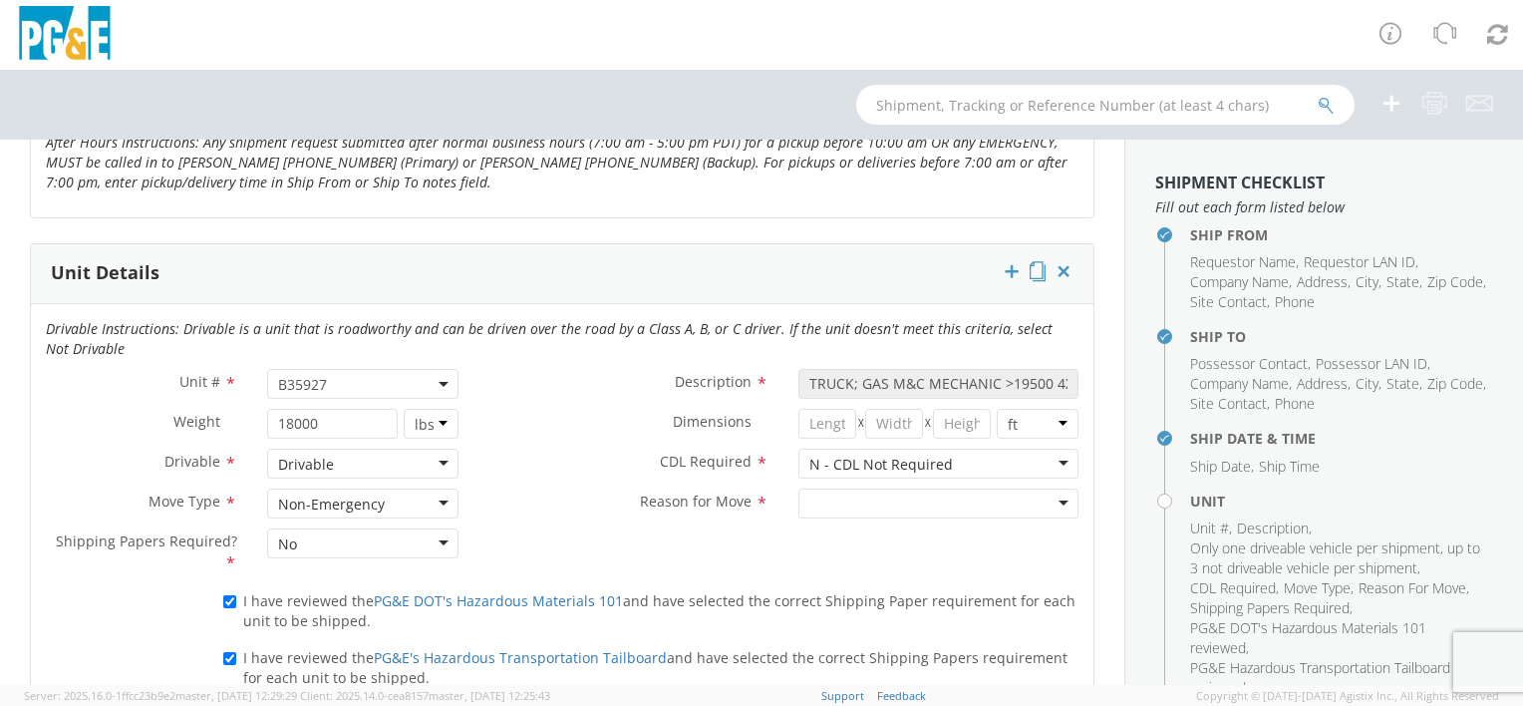
click at [907, 499] on div at bounding box center [939, 504] width 280 height 30
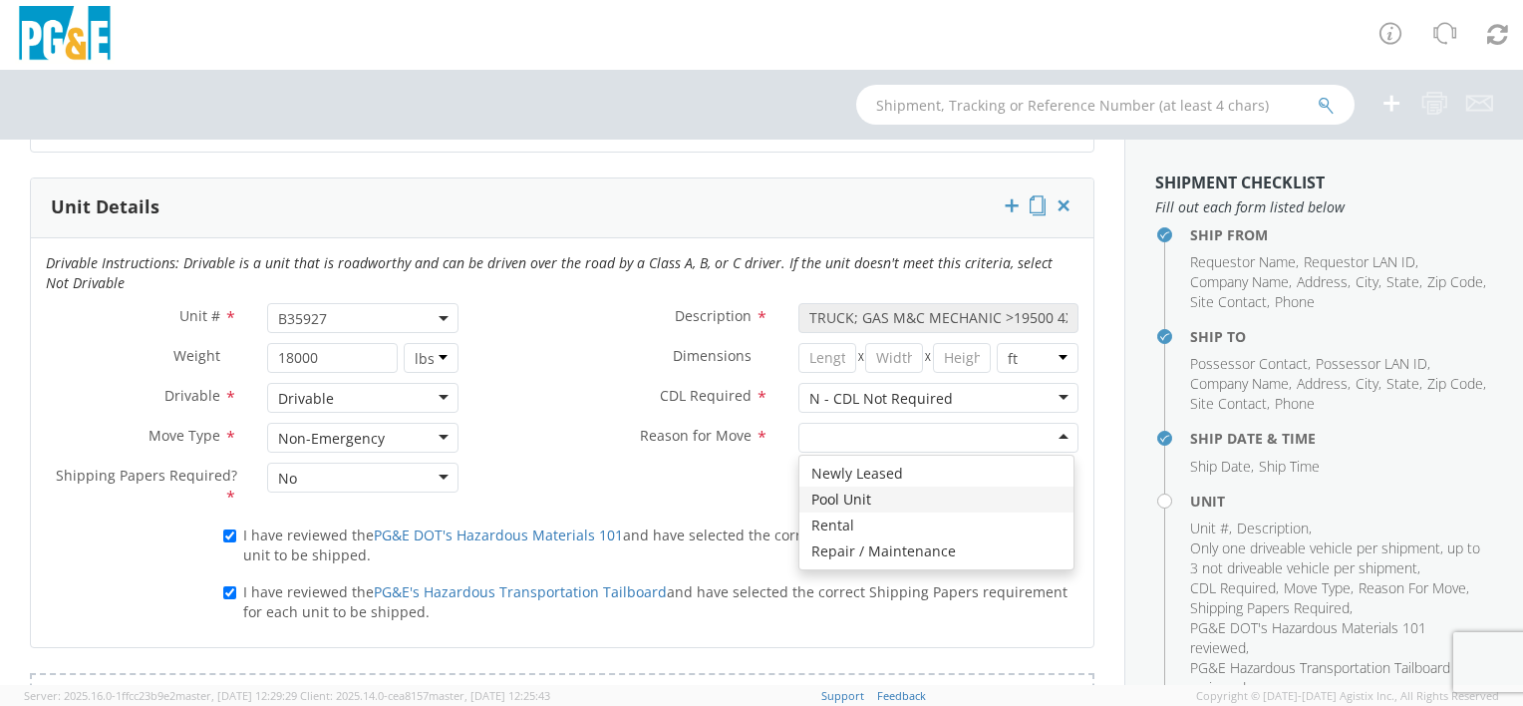
scroll to position [997, 0]
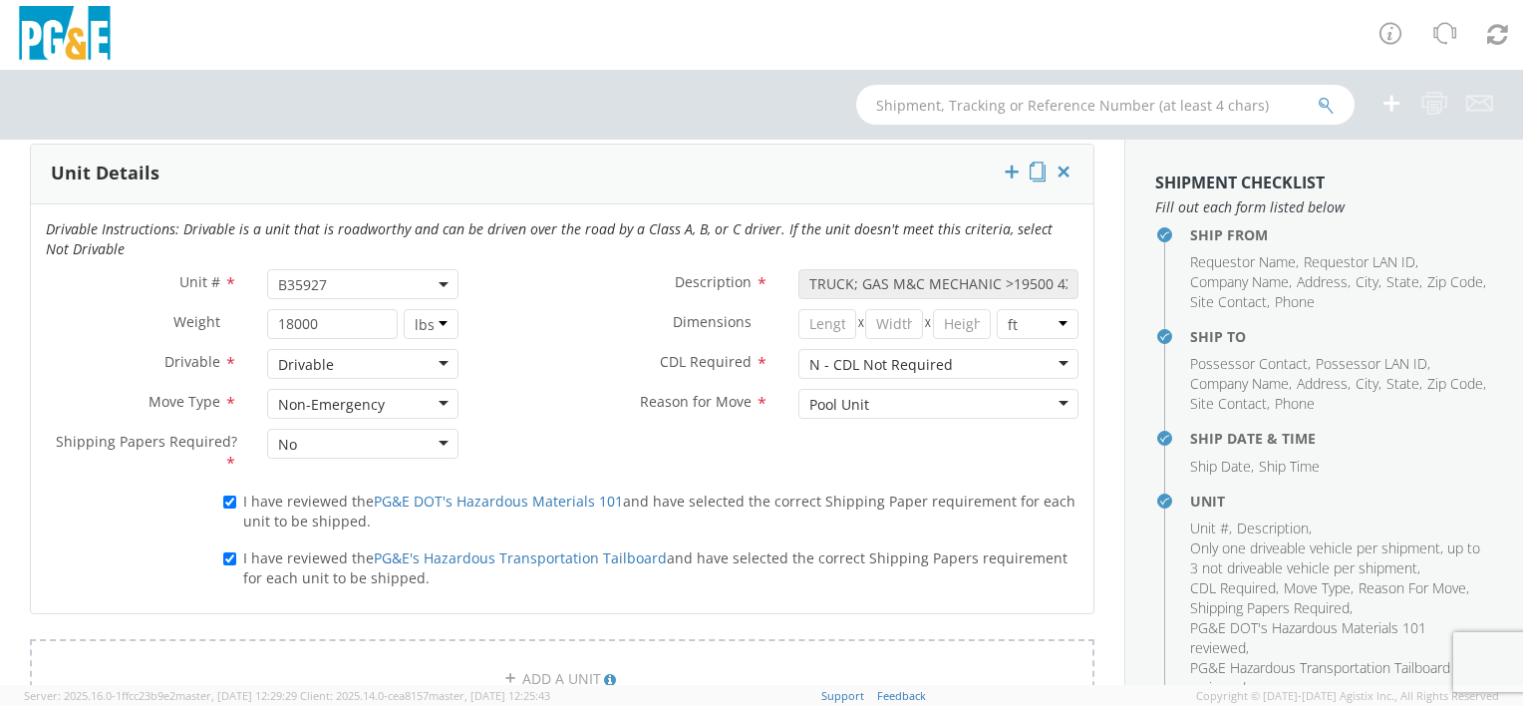
click at [969, 463] on div "Unit # * B35927 B35927 Description * TRUCK; GAS M&C MECHANIC >19500 4X2 Weight …" at bounding box center [562, 376] width 1063 height 215
click at [1049, 395] on div "Pool Unit" at bounding box center [939, 404] width 280 height 30
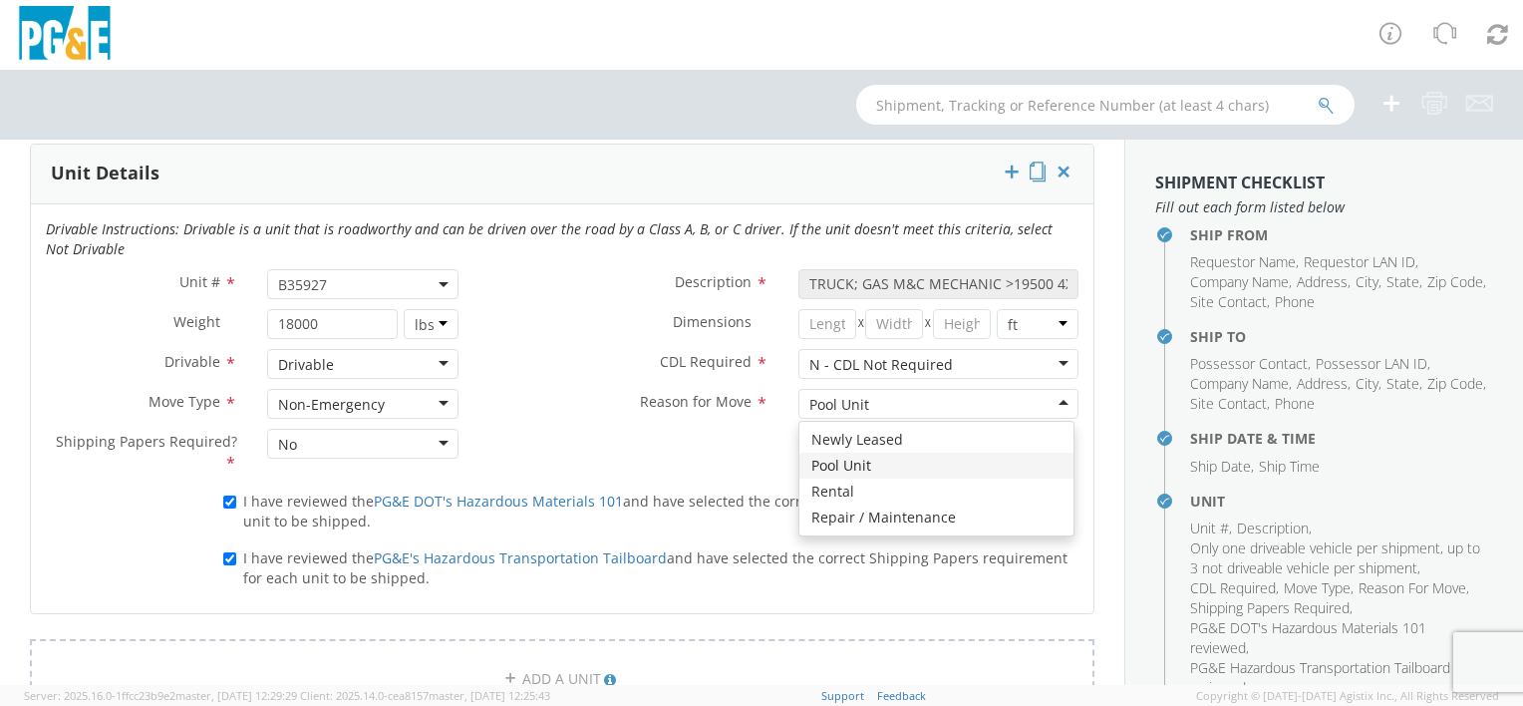
click at [1013, 462] on div "Unit # * B35927 B35927 Description * TRUCK; GAS M&C MECHANIC >19500 4X2 Weight …" at bounding box center [562, 376] width 1063 height 215
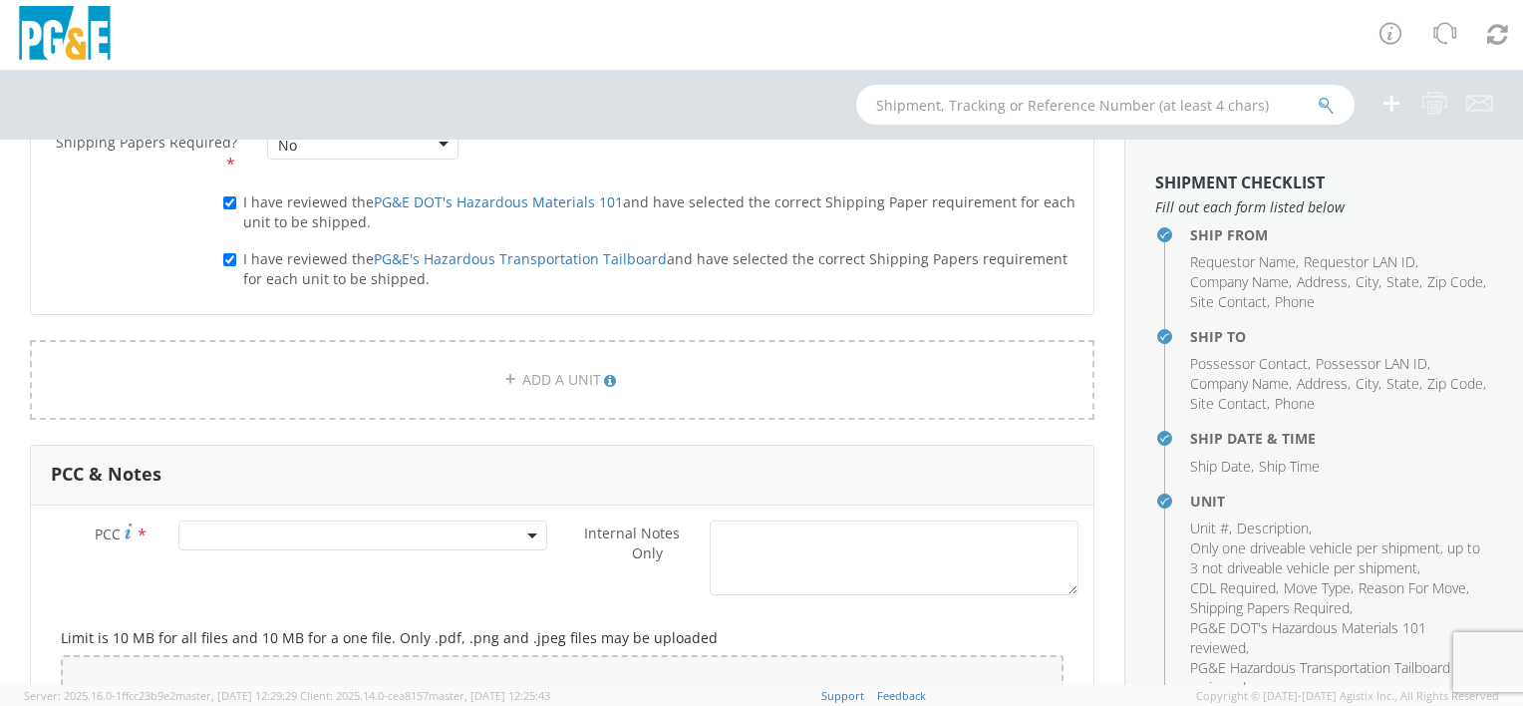
scroll to position [1396, 0]
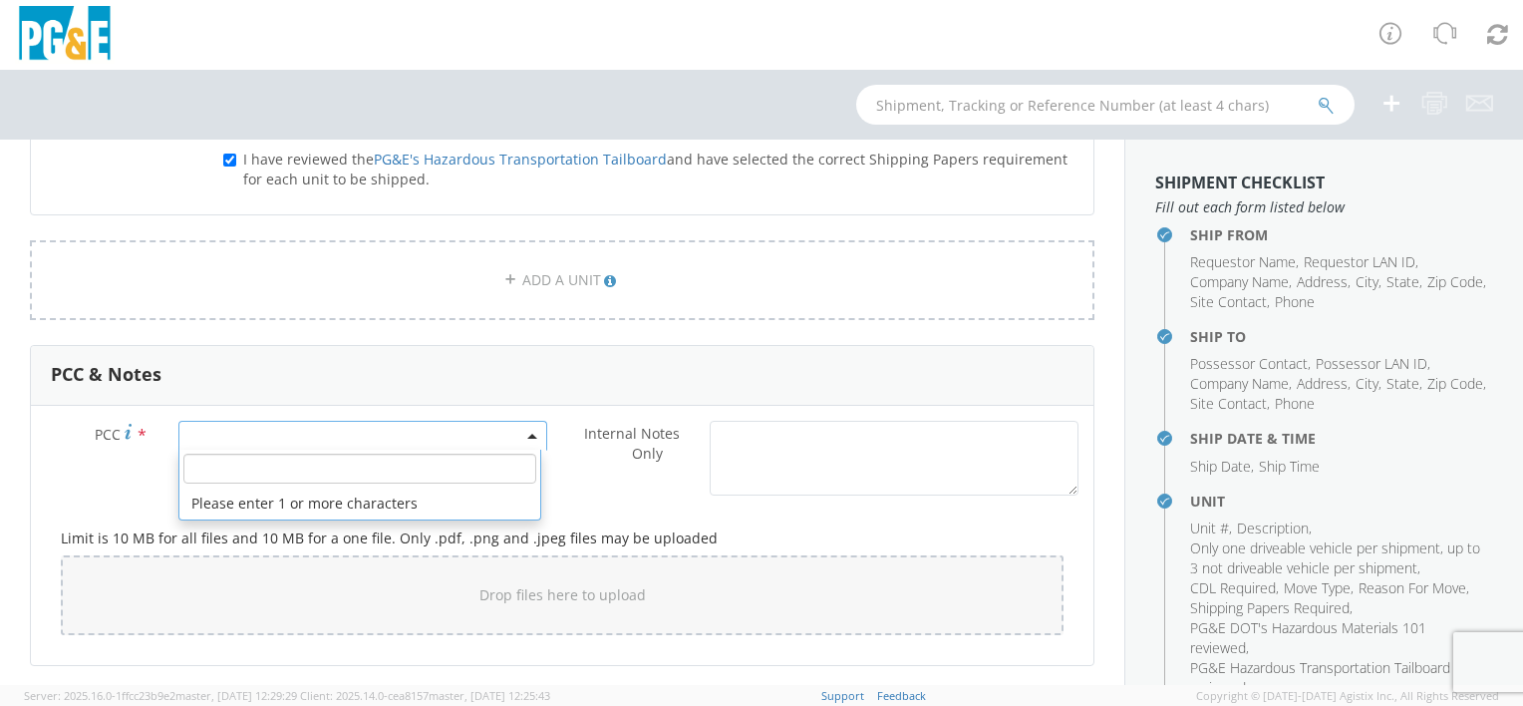
click at [324, 427] on span at bounding box center [362, 436] width 369 height 30
click at [433, 460] on input "number" at bounding box center [359, 469] width 353 height 30
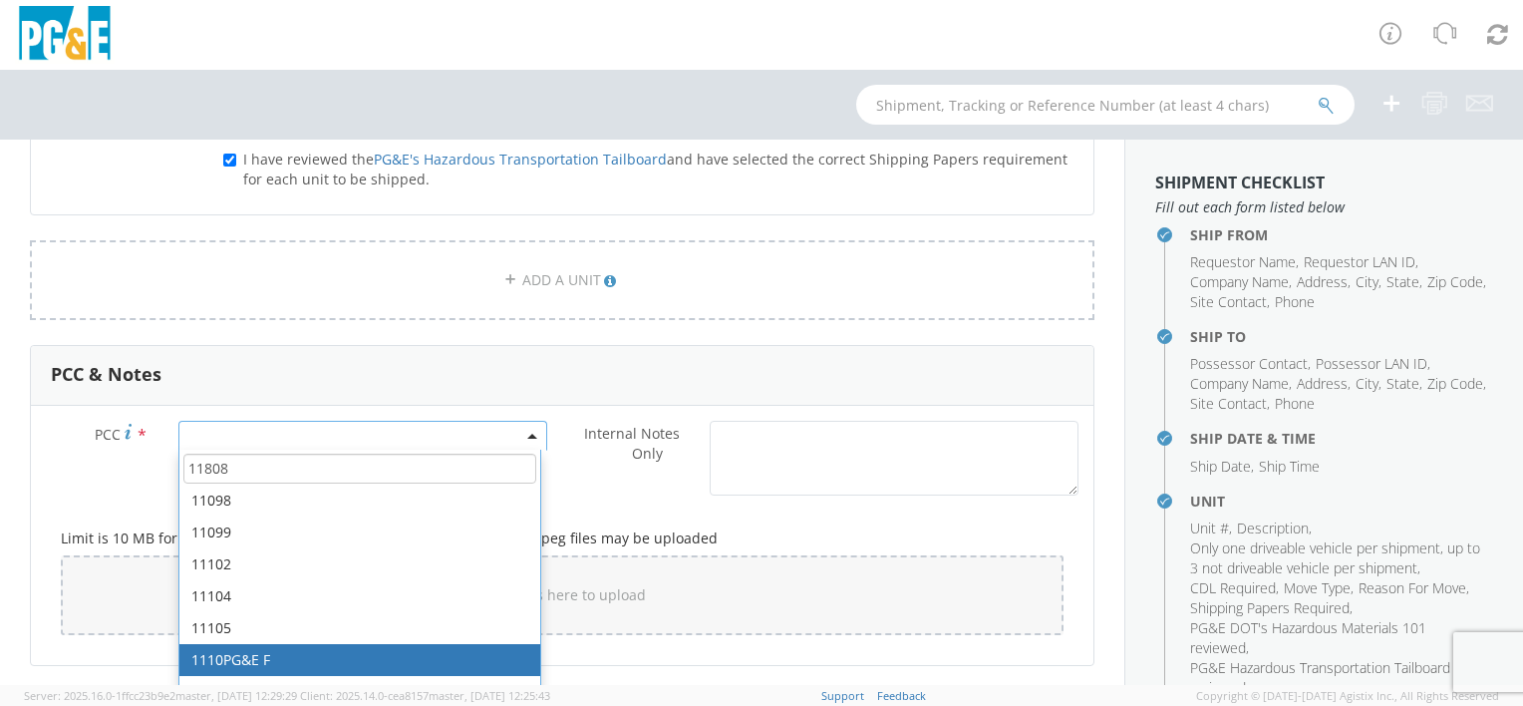
scroll to position [897, 0]
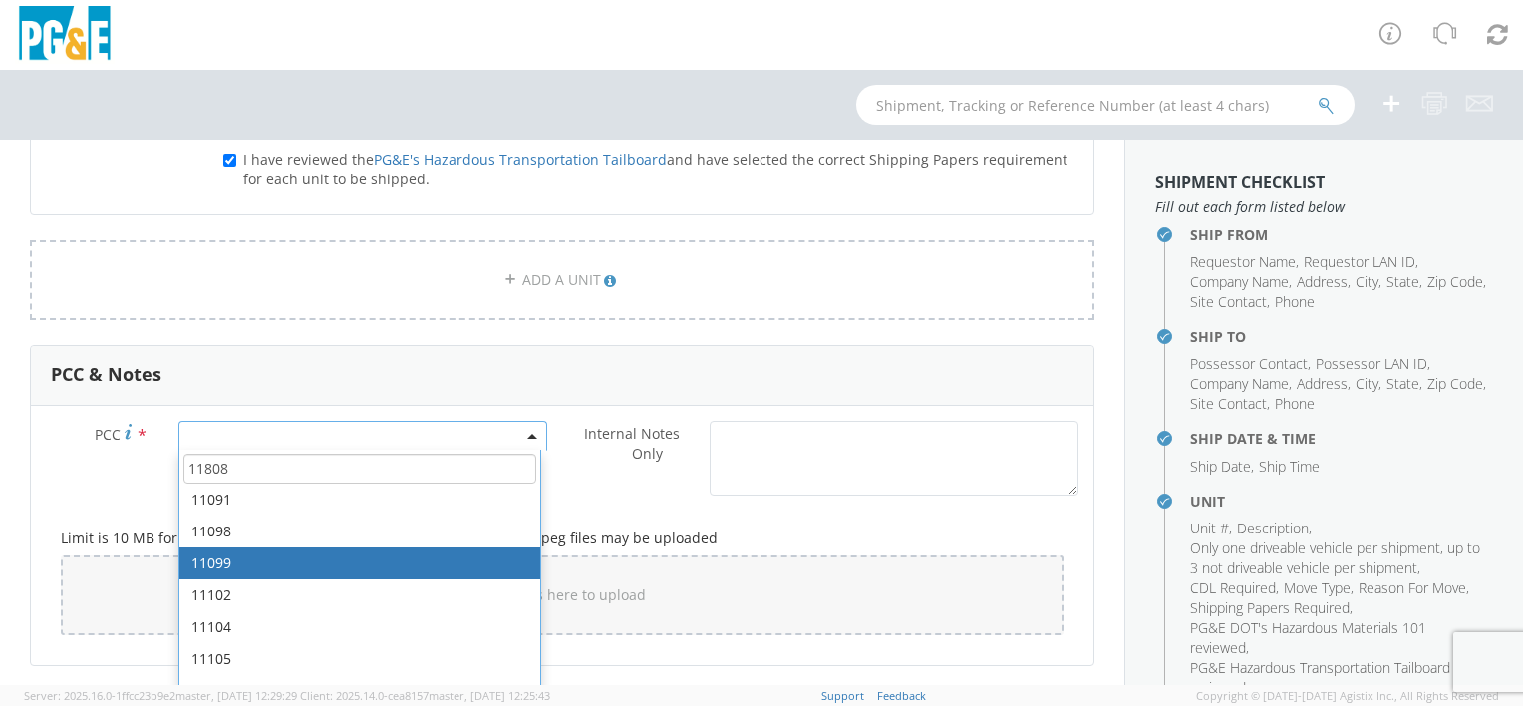
type input "11808"
click at [248, 460] on input "11808" at bounding box center [359, 469] width 353 height 30
click at [97, 455] on div "PCC * 11000 11004 11007 11008 11009 11013 11014 11015 11016 11024 11031 11034 1…" at bounding box center [296, 441] width 531 height 40
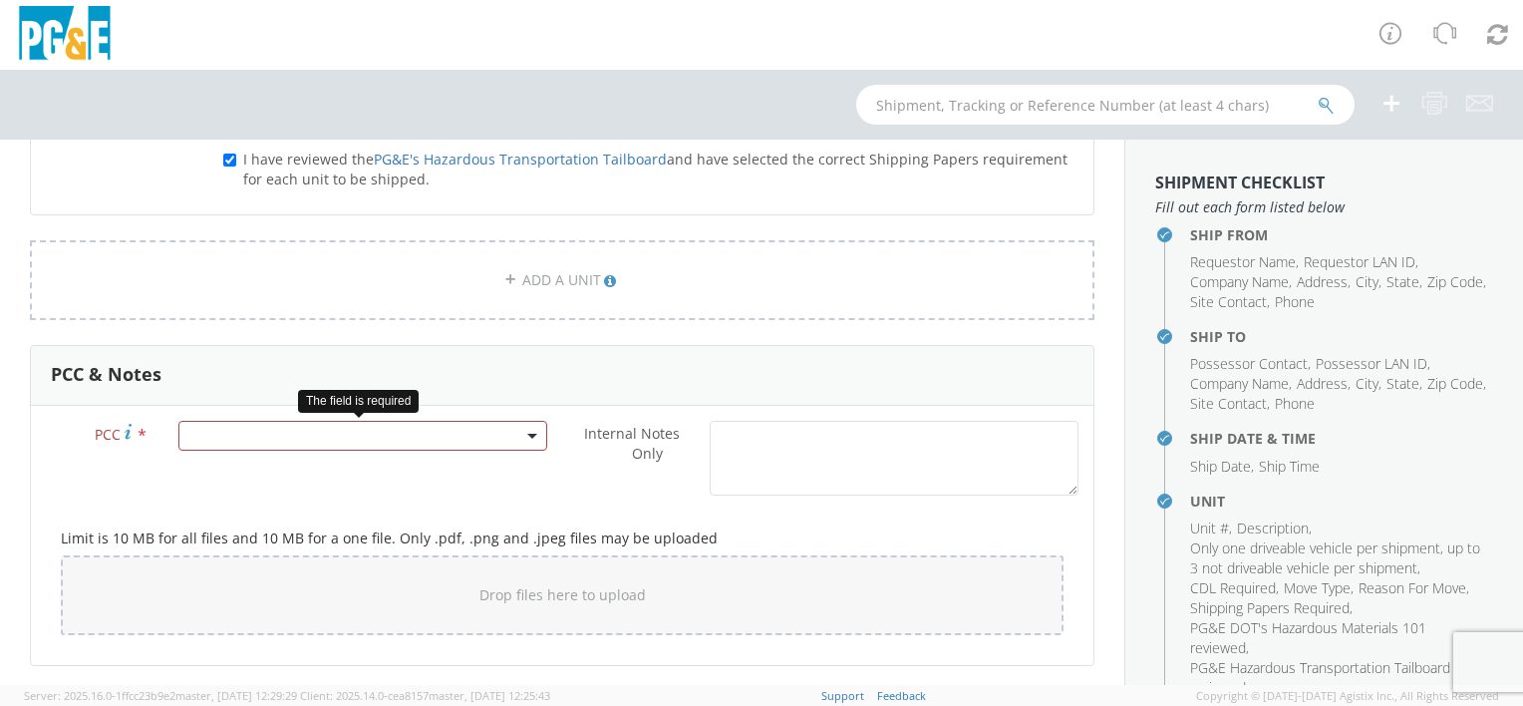
click at [252, 427] on span at bounding box center [362, 436] width 369 height 30
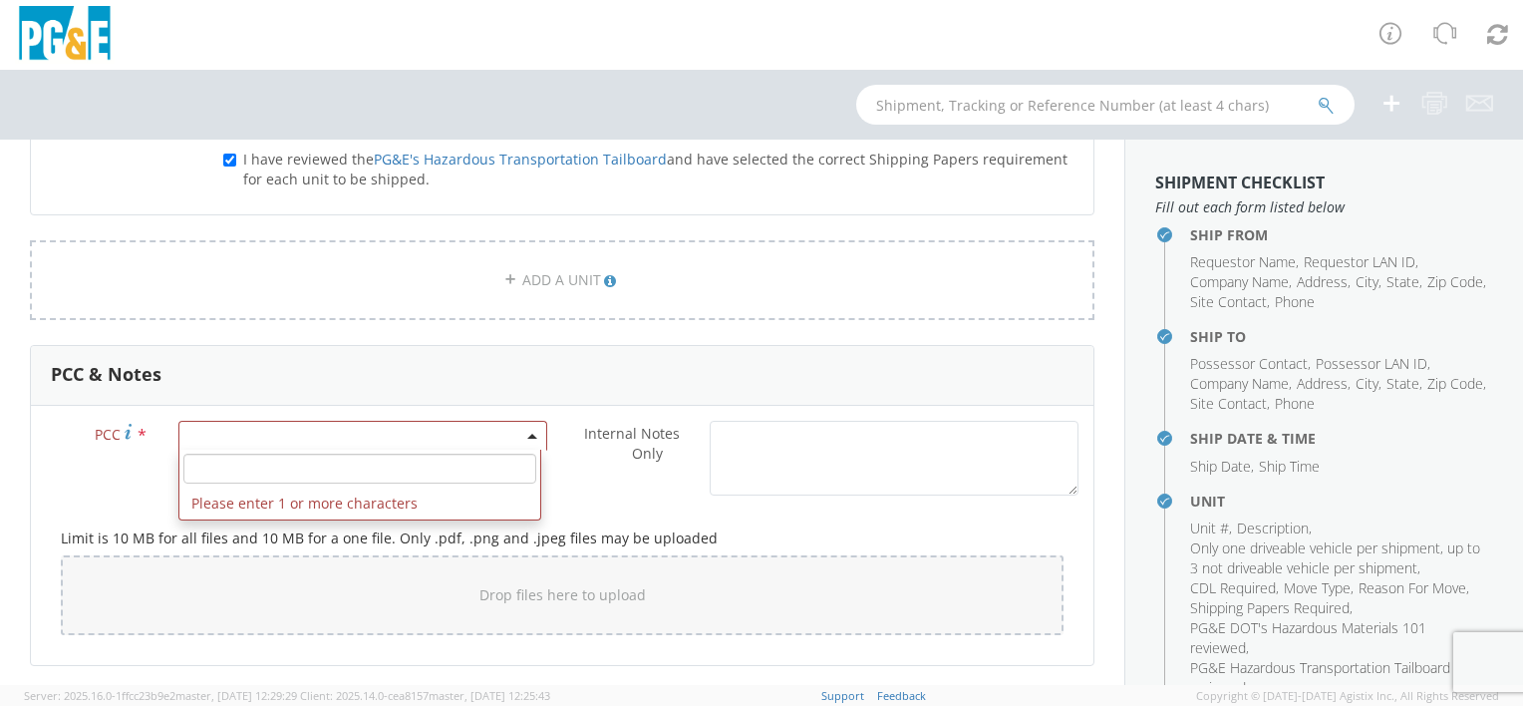
click at [351, 363] on div "PCC & Notes" at bounding box center [562, 376] width 1063 height 60
click at [335, 433] on span at bounding box center [362, 436] width 369 height 30
click at [329, 466] on input "number" at bounding box center [359, 469] width 353 height 30
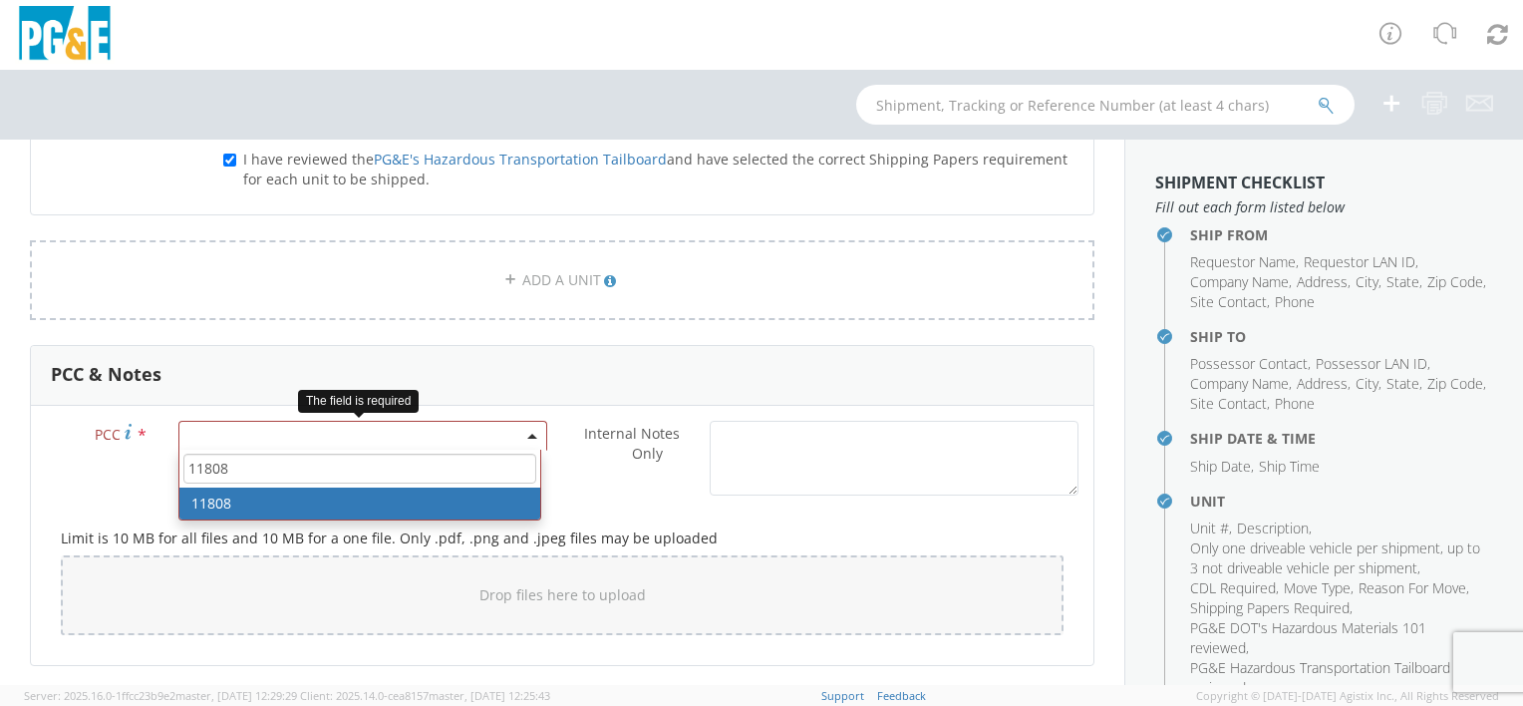
type input "11808"
select select "11808"
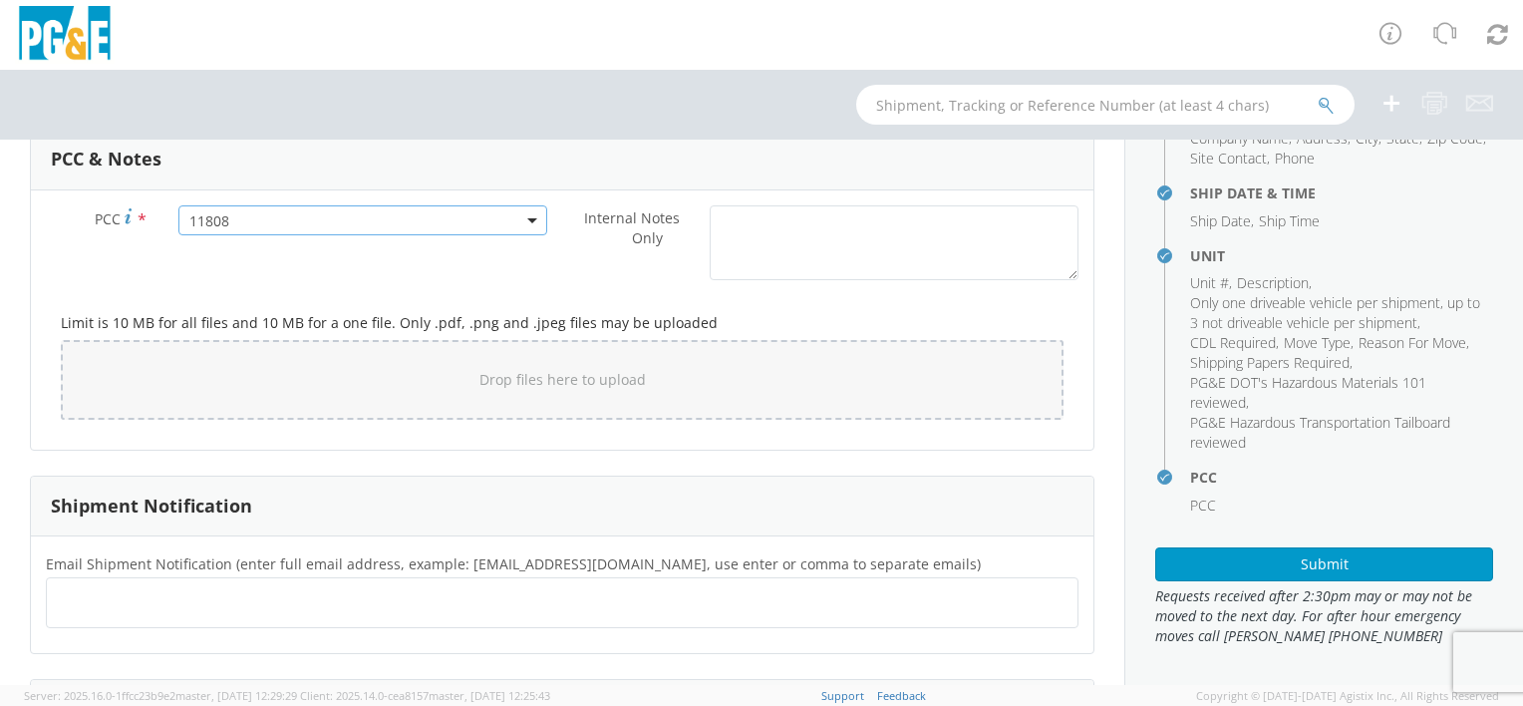
scroll to position [1797, 0]
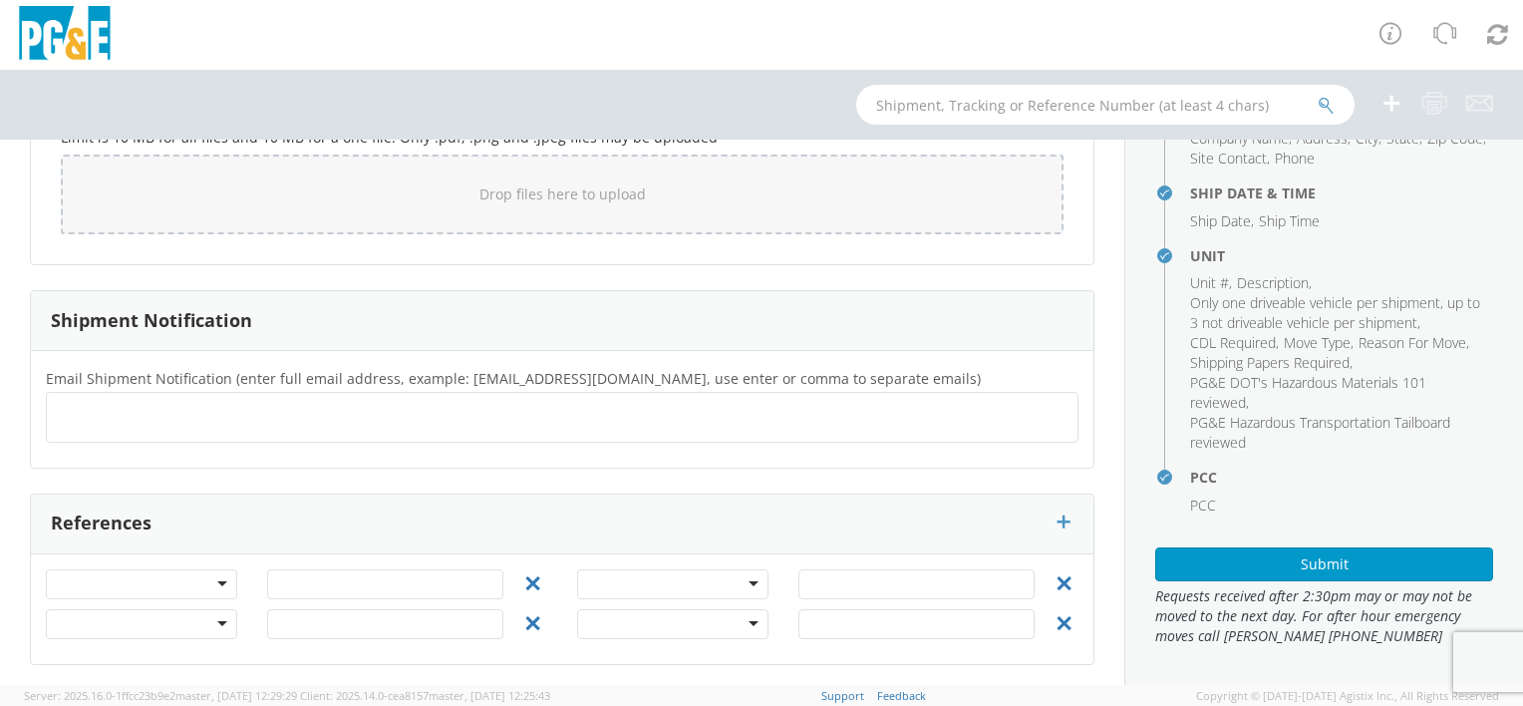
click at [189, 407] on ul at bounding box center [562, 417] width 1015 height 33
click at [184, 419] on ul at bounding box center [562, 417] width 1015 height 33
type input "[EMAIL_ADDRESS][DOMAIN_NAME]"
click at [310, 412] on button "×" at bounding box center [316, 418] width 12 height 24
type input "[EMAIL_ADDRESS][DOMAIN_NAME]"
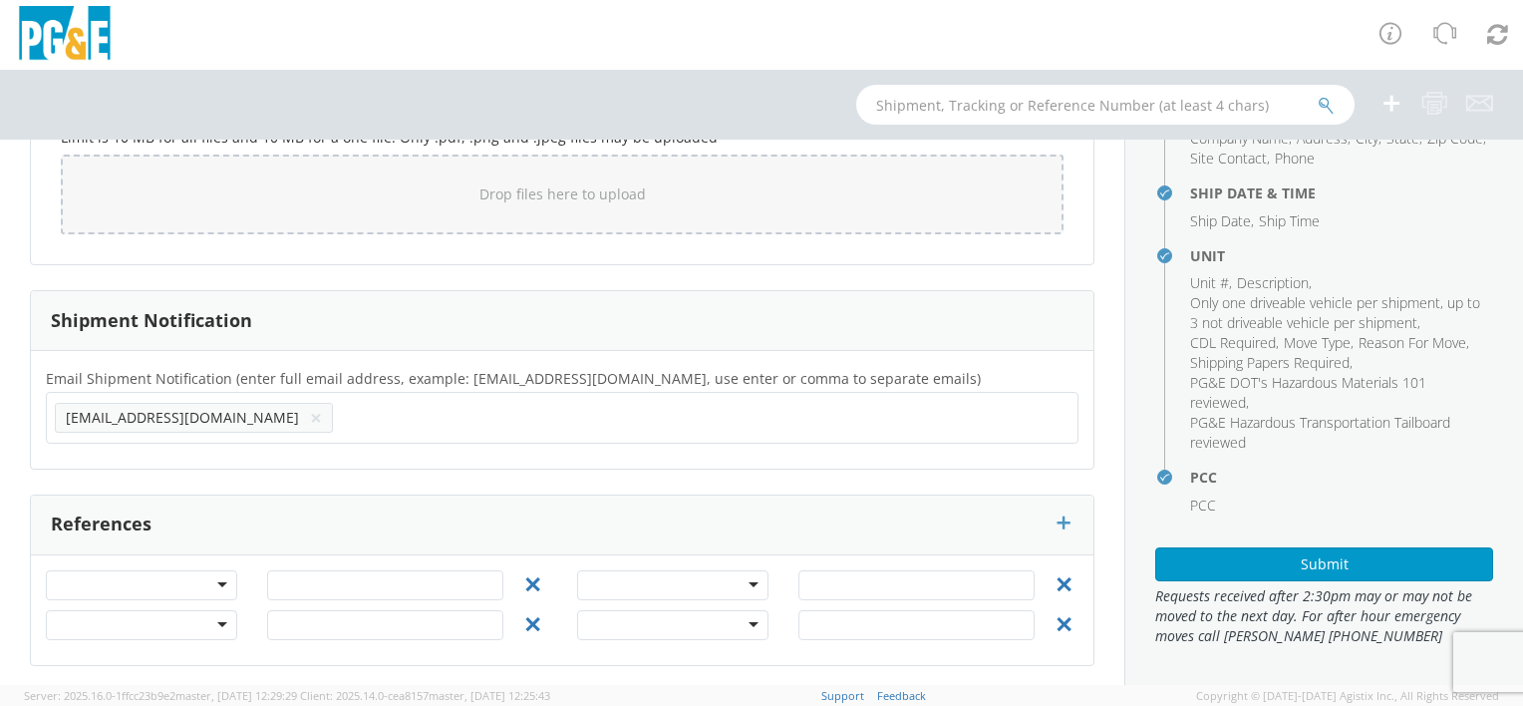
click at [312, 422] on ul "[EMAIL_ADDRESS][DOMAIN_NAME] ×" at bounding box center [562, 418] width 1015 height 34
type input "[EMAIL_ADDRESS][DOMAIN_NAME]"
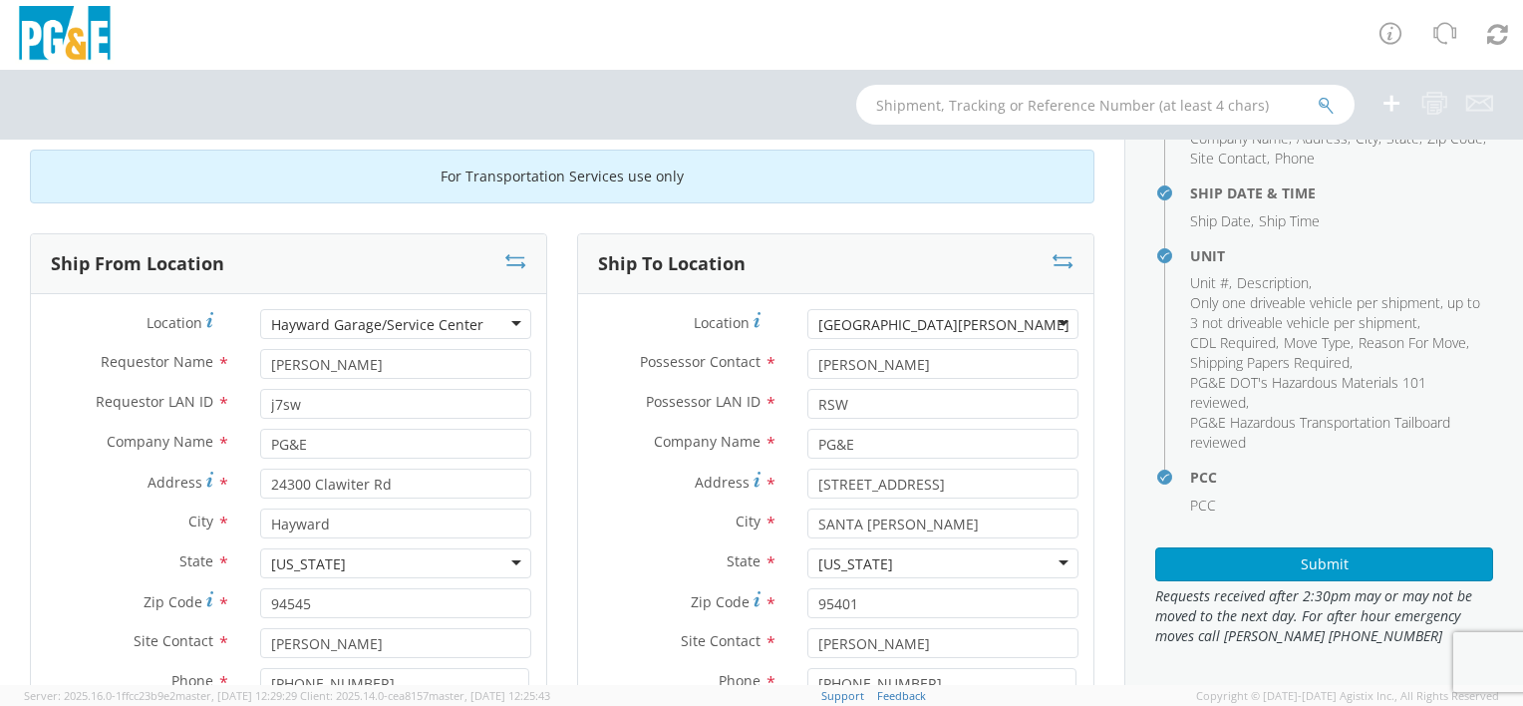
scroll to position [0, 0]
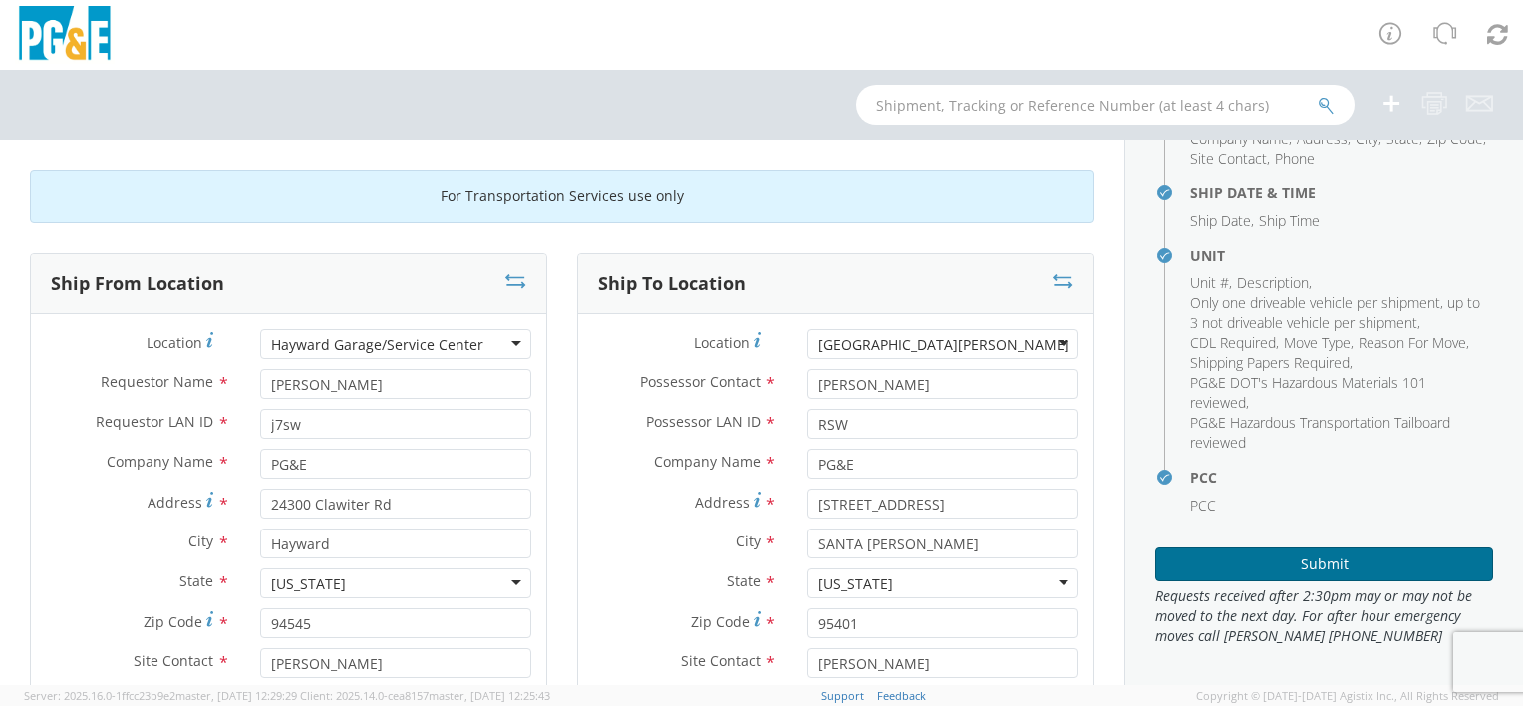
click at [1392, 558] on button "Submit" at bounding box center [1325, 564] width 338 height 34
